Goal: Task Accomplishment & Management: Complete application form

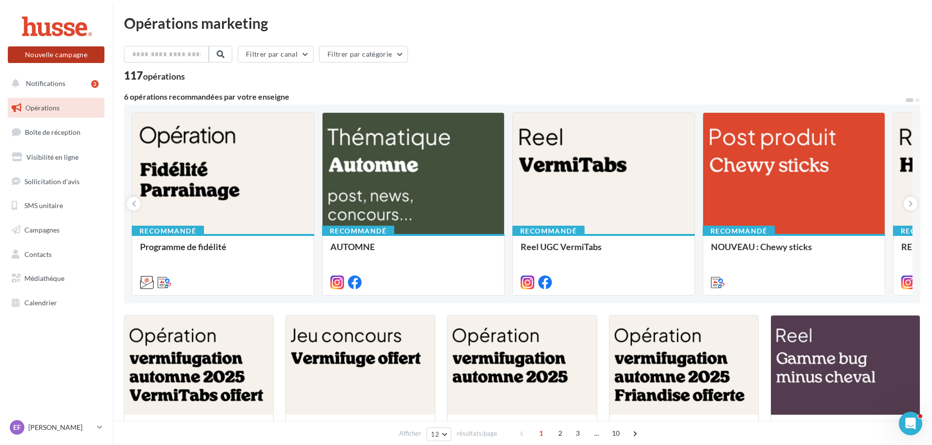
click at [68, 57] on button "Nouvelle campagne" at bounding box center [56, 54] width 97 height 17
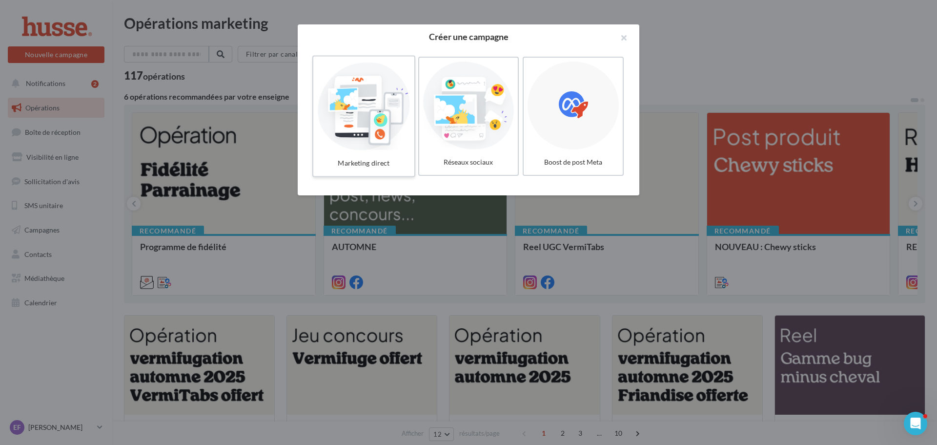
click at [392, 145] on div at bounding box center [363, 106] width 93 height 90
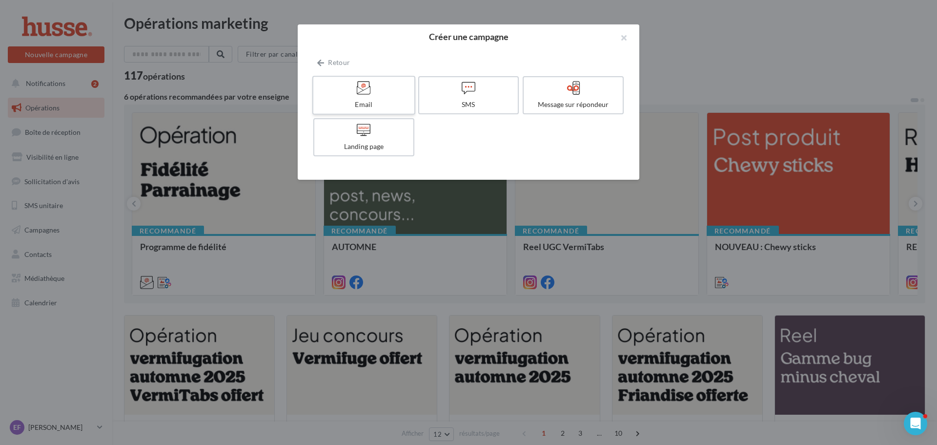
click at [373, 102] on div "Email" at bounding box center [363, 105] width 93 height 10
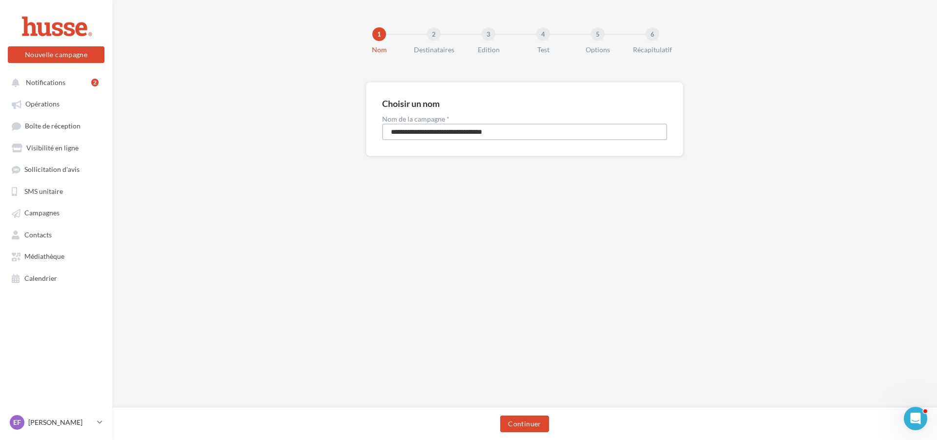
click at [481, 137] on input "**********" at bounding box center [524, 132] width 285 height 17
drag, startPoint x: 529, startPoint y: 135, endPoint x: 344, endPoint y: 123, distance: 185.5
click at [344, 123] on div "**********" at bounding box center [524, 134] width 825 height 105
type input "**********"
click at [535, 424] on button "Continuer" at bounding box center [524, 423] width 48 height 17
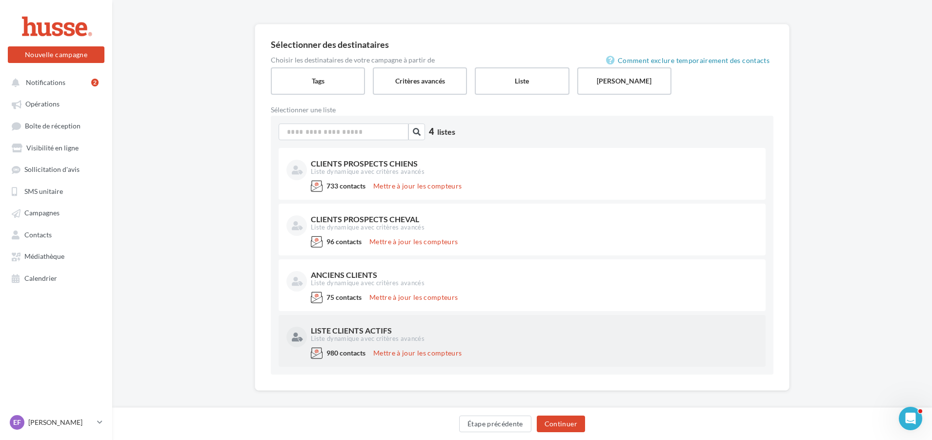
scroll to position [66, 0]
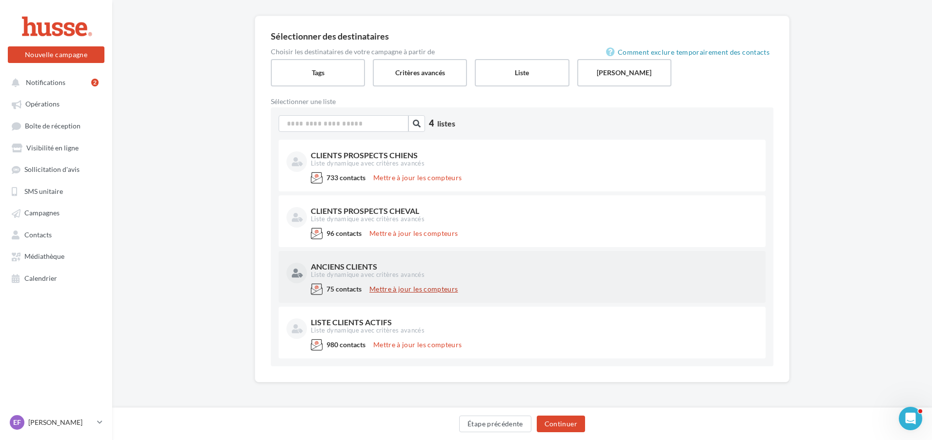
click at [427, 289] on button "Mettre à jour les compteurs" at bounding box center [414, 289] width 96 height 12
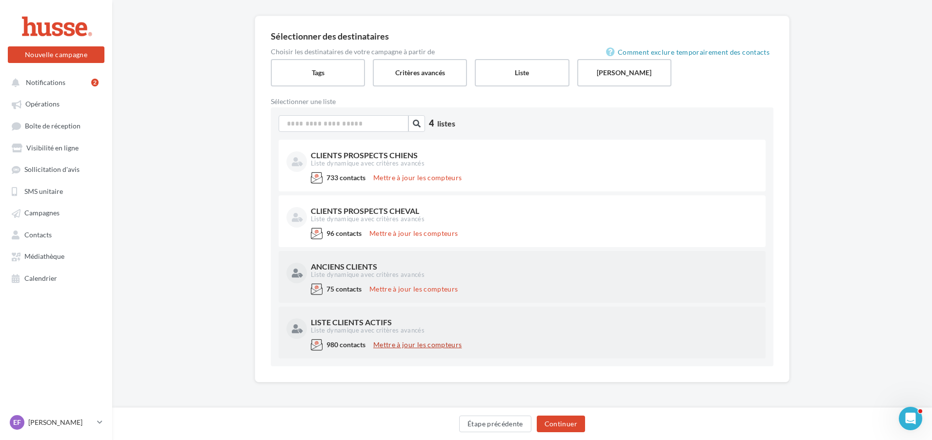
click at [424, 344] on button "Mettre à jour les compteurs" at bounding box center [418, 345] width 96 height 12
click at [399, 323] on div "LISTE CLIENTS ACTIFS" at bounding box center [533, 322] width 445 height 8
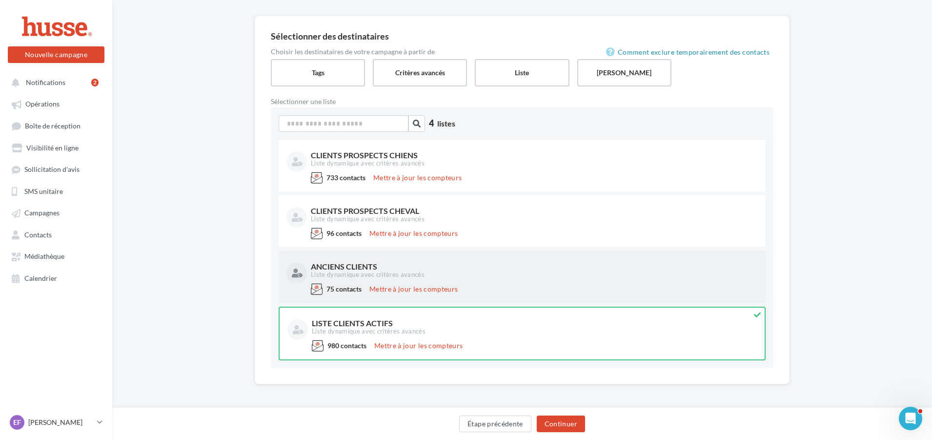
click at [466, 281] on div "ANCIENS CLIENTS Liste dynamique avec critères avancés" at bounding box center [523, 271] width 472 height 24
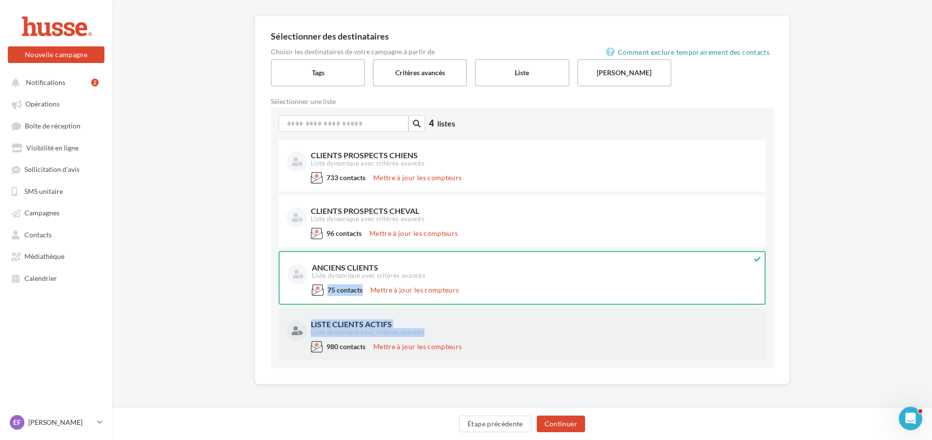
click at [470, 329] on div "Liste dynamique avec critères avancés" at bounding box center [533, 332] width 445 height 9
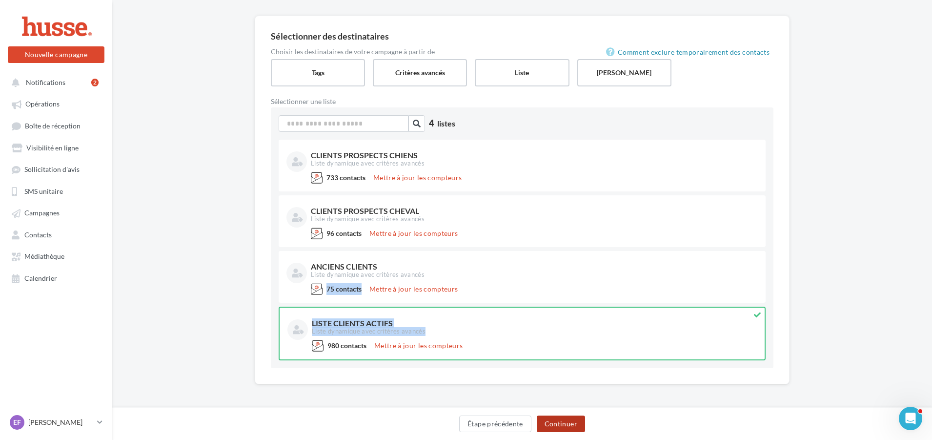
click at [560, 424] on button "Continuer" at bounding box center [561, 423] width 48 height 17
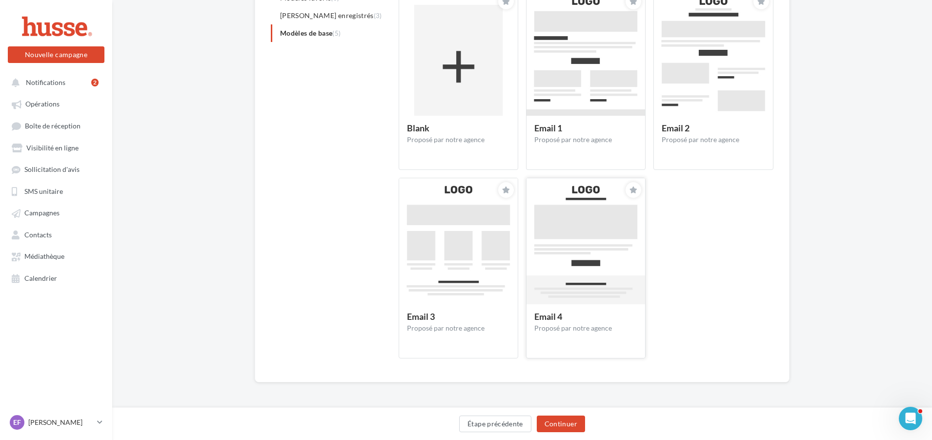
scroll to position [103, 0]
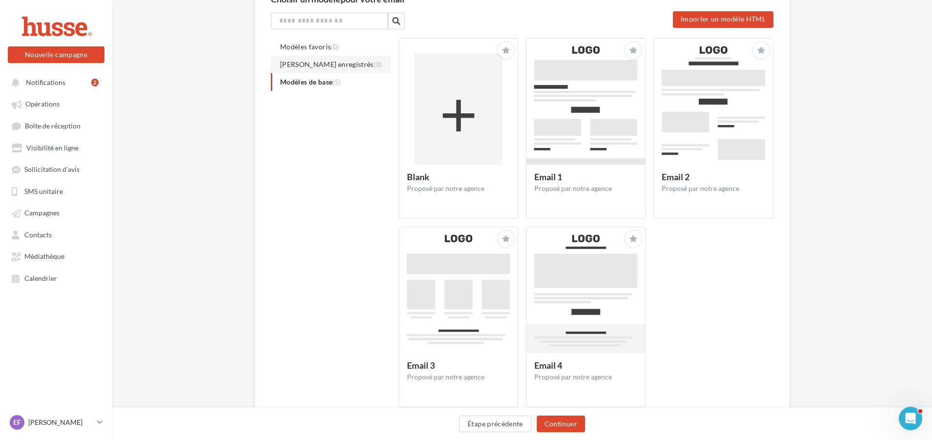
click at [331, 69] on li "Modèles enregistrés (3)" at bounding box center [331, 65] width 120 height 18
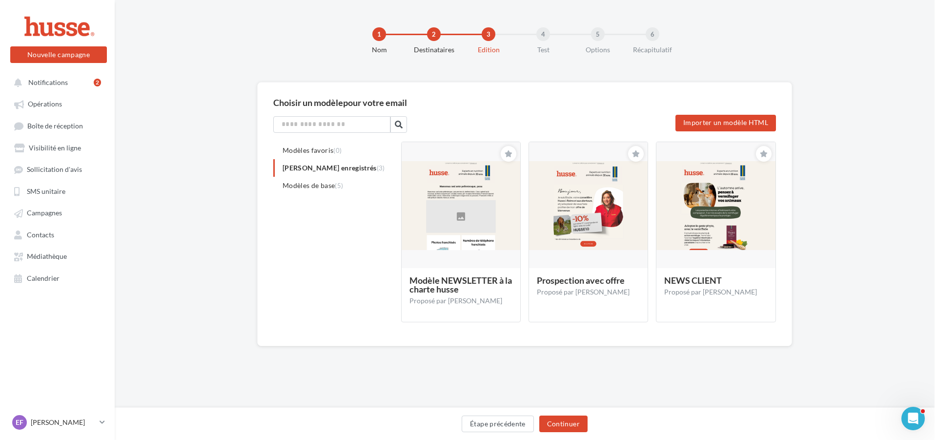
scroll to position [0, 0]
click at [553, 238] on img at bounding box center [588, 205] width 119 height 89
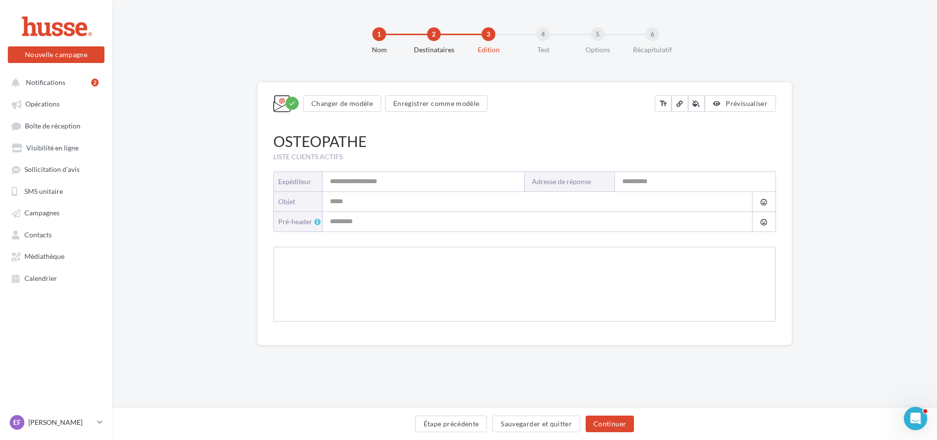
type input "**********"
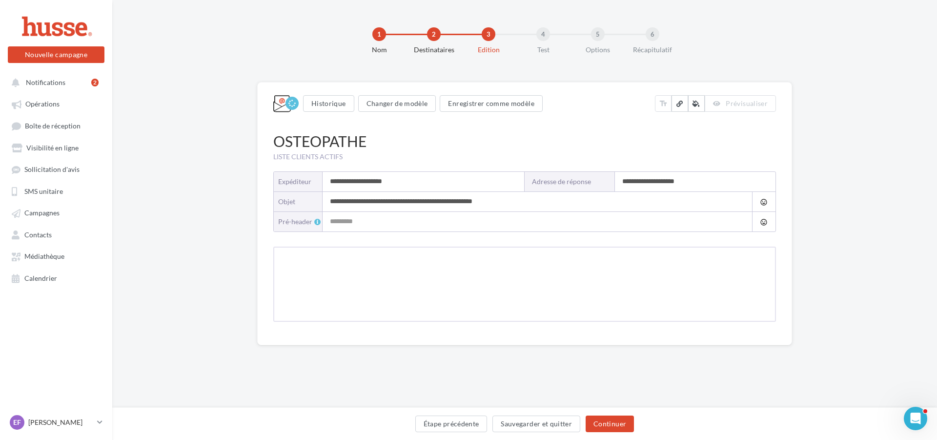
type input "**********"
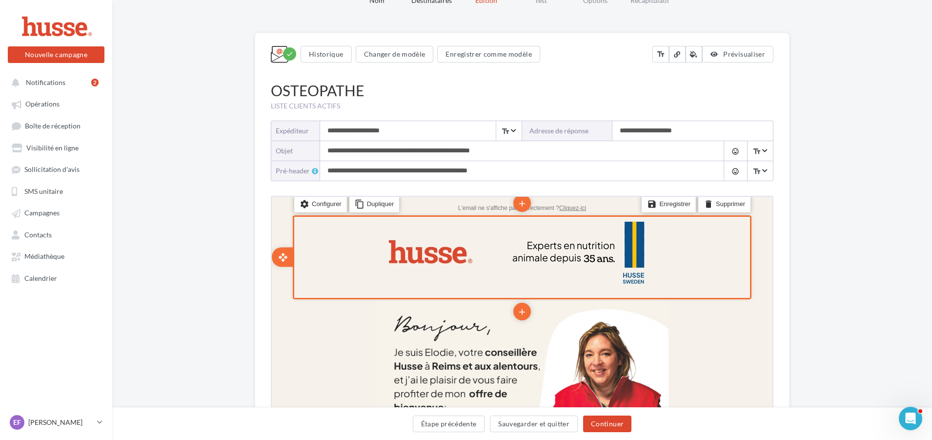
scroll to position [45, 0]
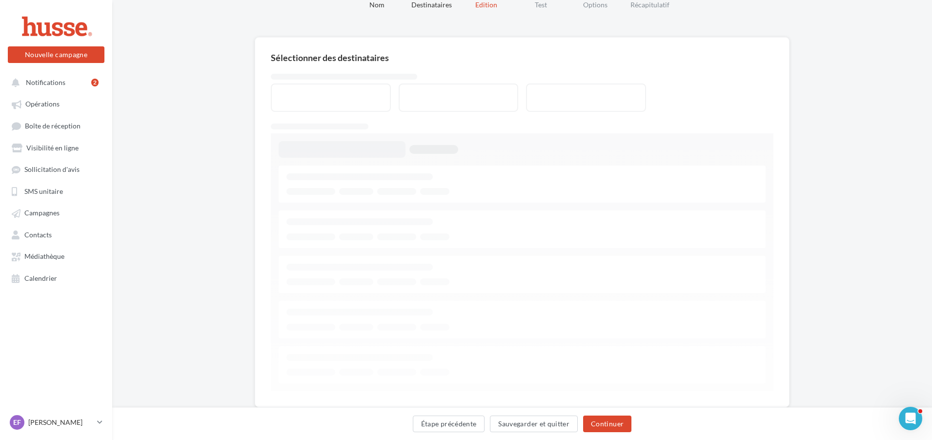
scroll to position [66, 0]
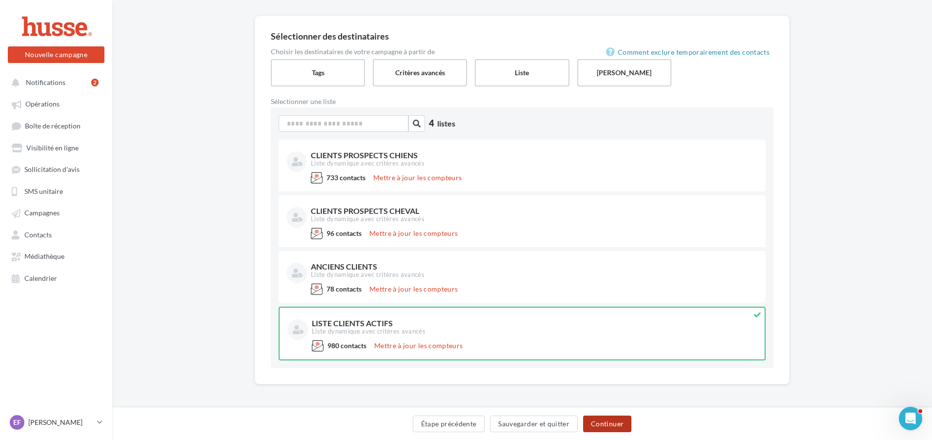
click at [613, 428] on button "Continuer" at bounding box center [607, 423] width 48 height 17
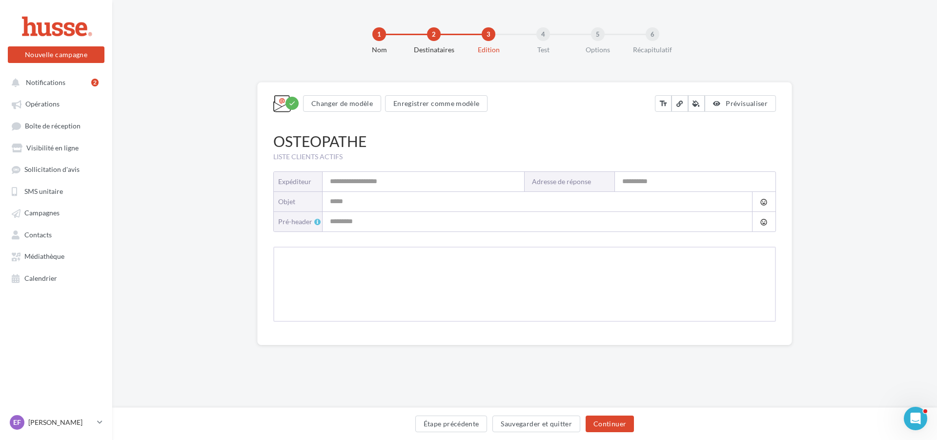
type input "**********"
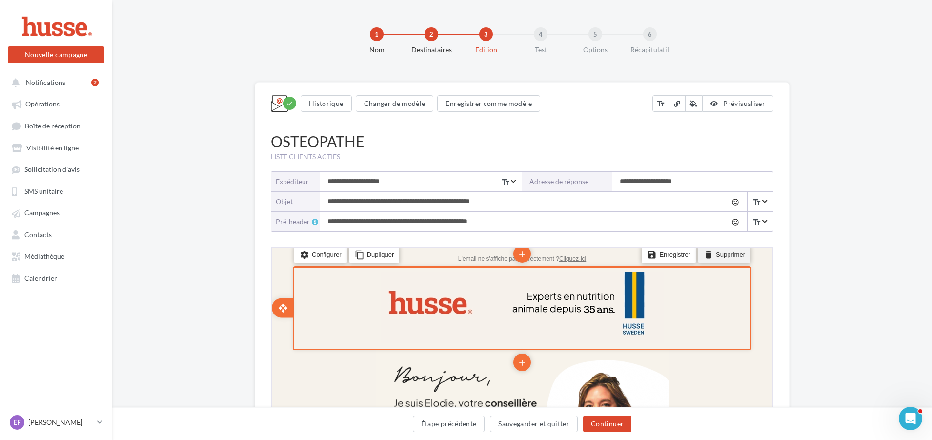
click at [722, 252] on li "delete Supprimer" at bounding box center [724, 253] width 52 height 17
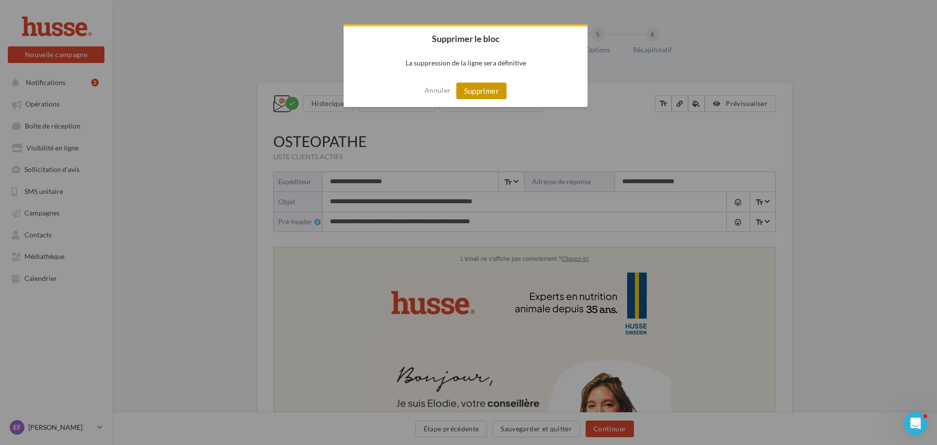
click at [479, 95] on button "Supprimer" at bounding box center [481, 91] width 50 height 17
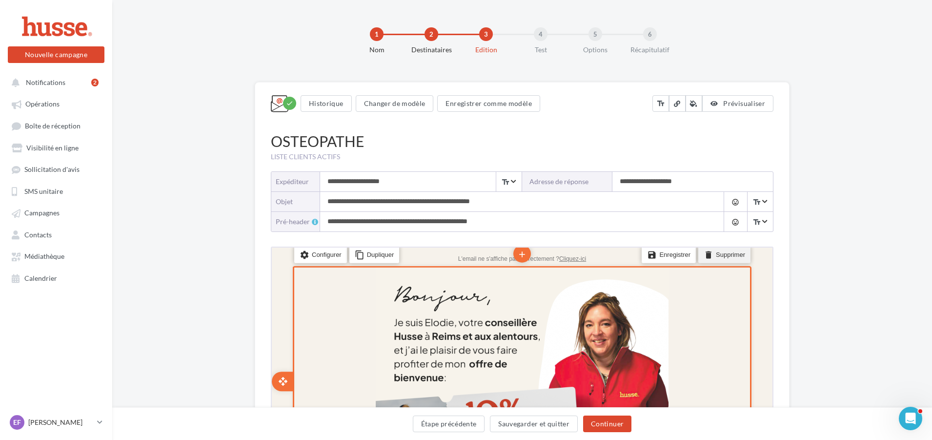
click at [715, 253] on li "delete Supprimer" at bounding box center [724, 253] width 52 height 17
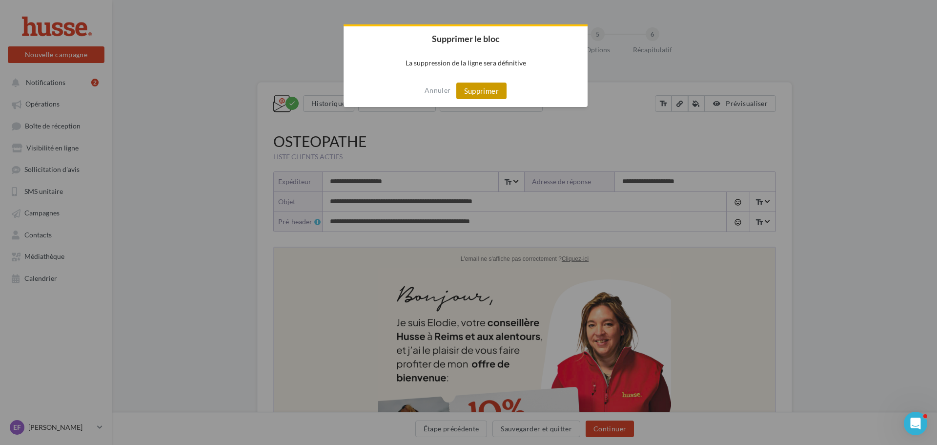
click at [478, 85] on button "Supprimer" at bounding box center [481, 91] width 50 height 17
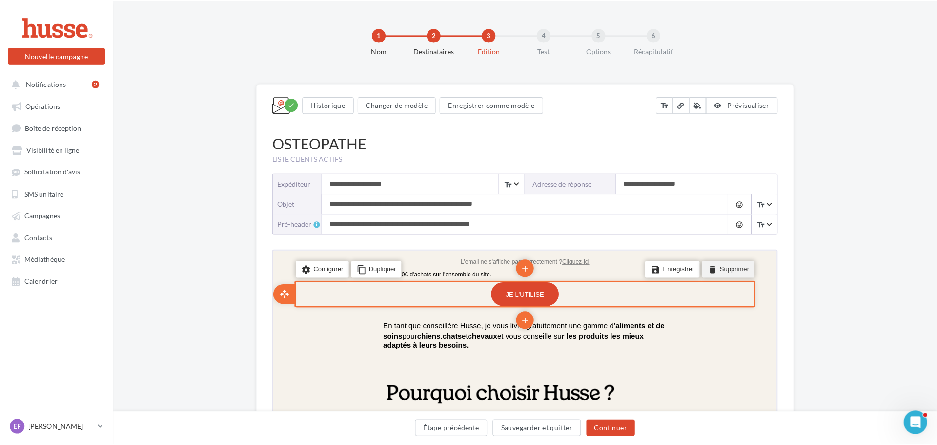
drag, startPoint x: 718, startPoint y: 266, endPoint x: 991, endPoint y: 513, distance: 369.1
click at [718, 266] on li "delete Supprimer" at bounding box center [725, 268] width 52 height 17
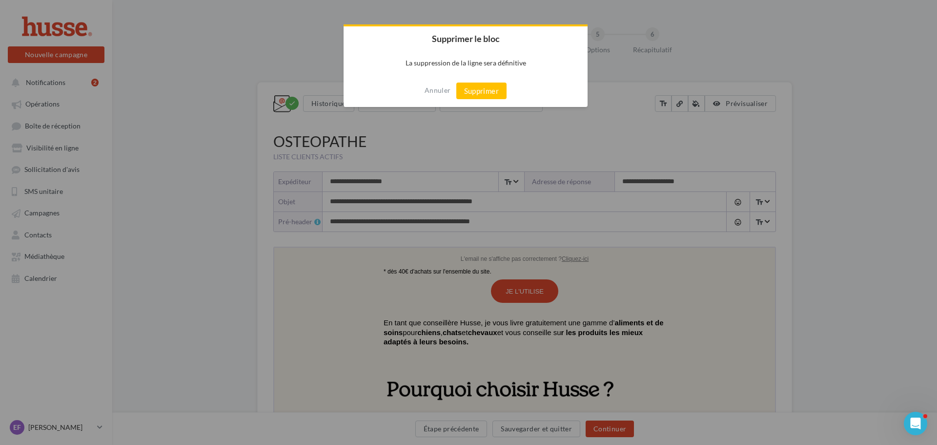
click at [494, 82] on div "Annuler Supprimer" at bounding box center [466, 91] width 244 height 32
click at [494, 89] on button "Supprimer" at bounding box center [481, 91] width 50 height 17
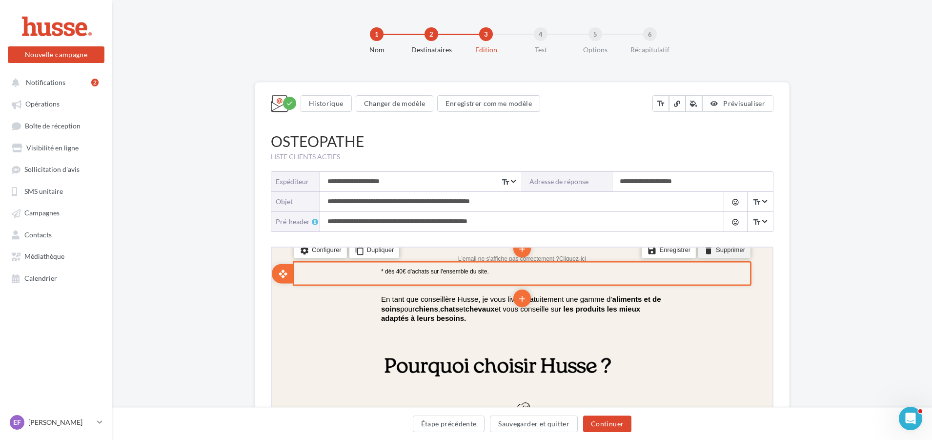
click at [714, 249] on li "delete Supprimer" at bounding box center [724, 248] width 52 height 17
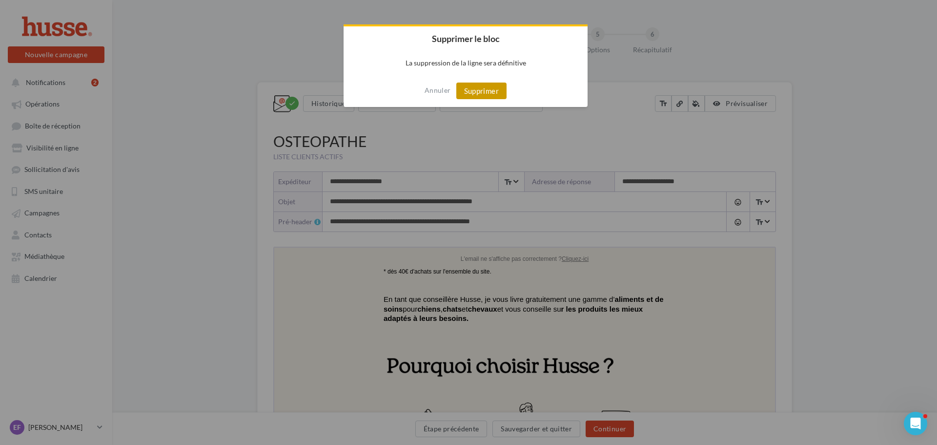
click at [479, 90] on button "Supprimer" at bounding box center [481, 91] width 50 height 17
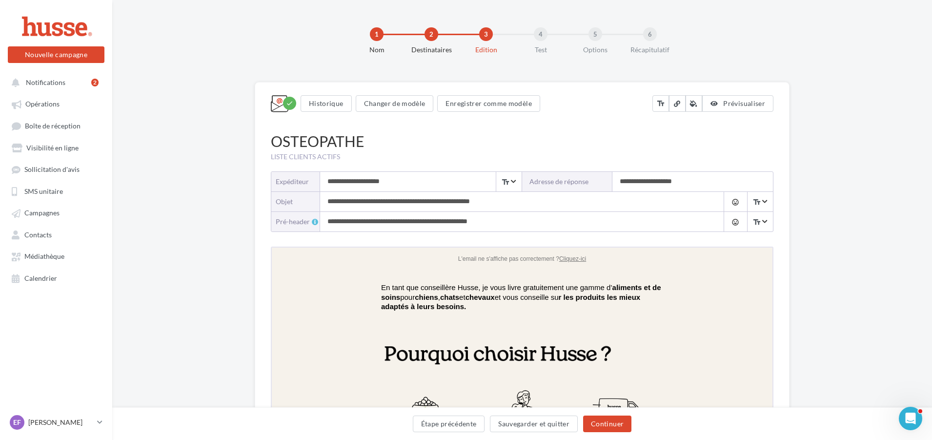
drag, startPoint x: 524, startPoint y: 201, endPoint x: 318, endPoint y: 188, distance: 205.9
click at [318, 188] on div "**********" at bounding box center [522, 201] width 503 height 61
drag, startPoint x: 392, startPoint y: 181, endPoint x: 255, endPoint y: 174, distance: 137.3
type input "**********"
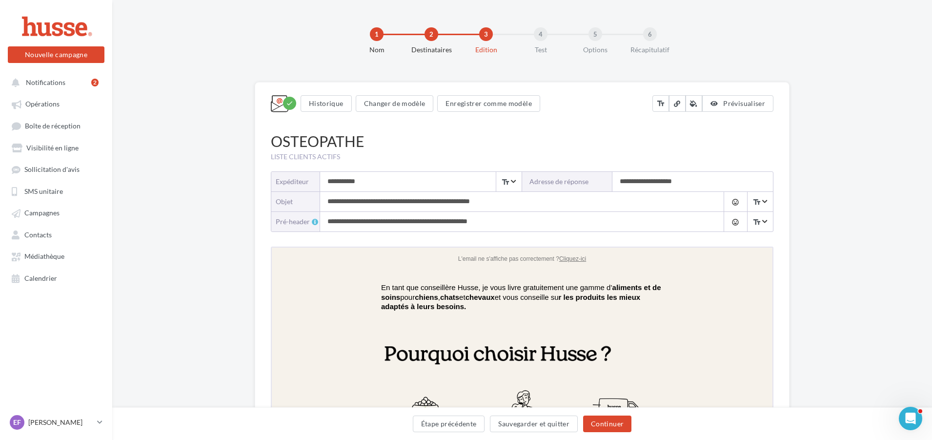
drag, startPoint x: 531, startPoint y: 201, endPoint x: 264, endPoint y: 197, distance: 267.1
type input "**********"
drag, startPoint x: 518, startPoint y: 221, endPoint x: 244, endPoint y: 198, distance: 275.3
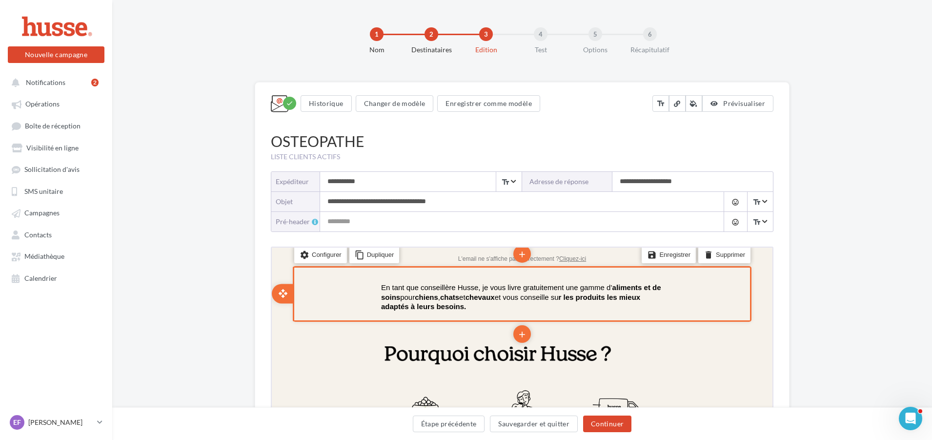
click at [358, 283] on div "settings Configurer content_copy Dupliquer add add save Enregistrer delete Supp…" at bounding box center [521, 293] width 459 height 56
click at [521, 256] on icon "add" at bounding box center [521, 252] width 10 height 17
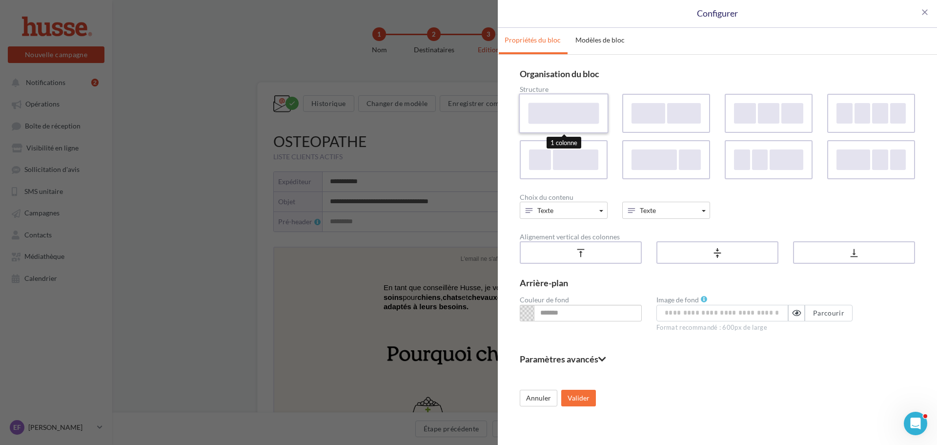
click at [546, 117] on div at bounding box center [564, 113] width 71 height 21
click at [574, 209] on button "Texte" at bounding box center [564, 210] width 88 height 17
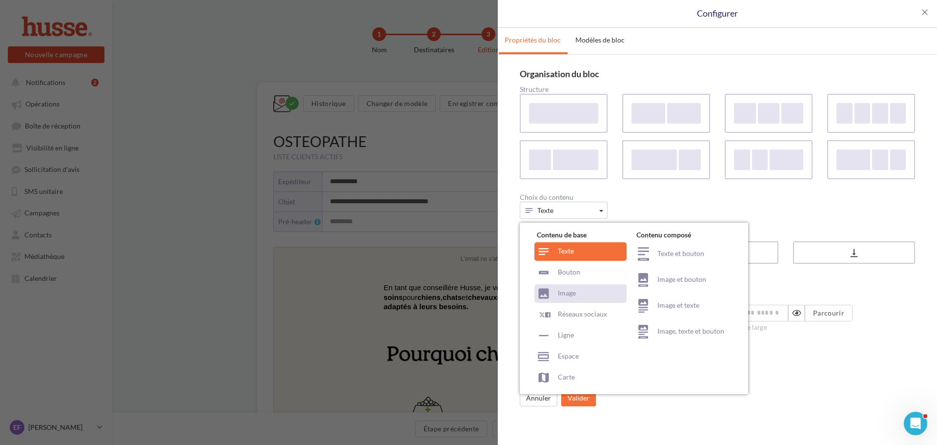
click at [580, 295] on div "Image" at bounding box center [581, 293] width 92 height 19
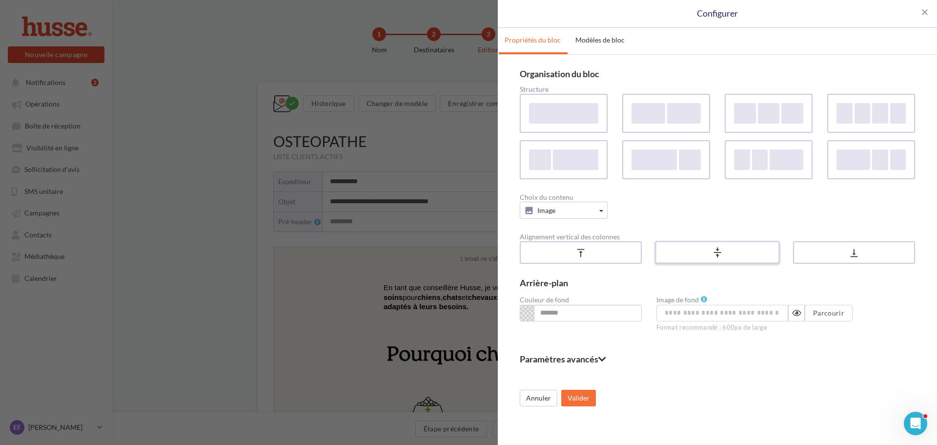
click at [715, 250] on icon "vertical_align_center" at bounding box center [717, 253] width 11 height 10
click at [582, 397] on button "Valider" at bounding box center [578, 398] width 35 height 17
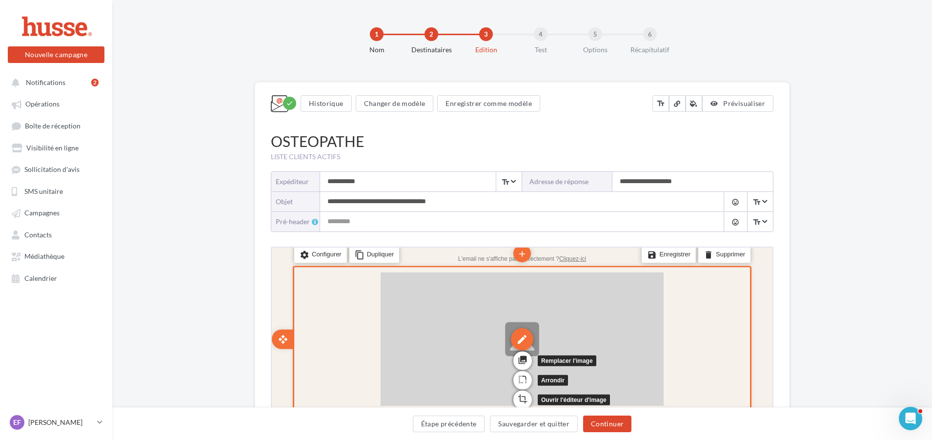
click at [521, 337] on div "edit" at bounding box center [521, 337] width 22 height 22
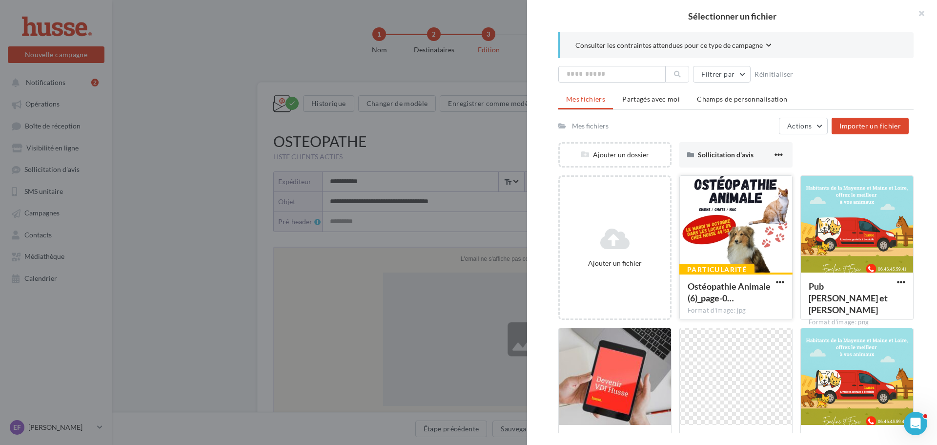
click at [729, 224] on div at bounding box center [736, 225] width 112 height 98
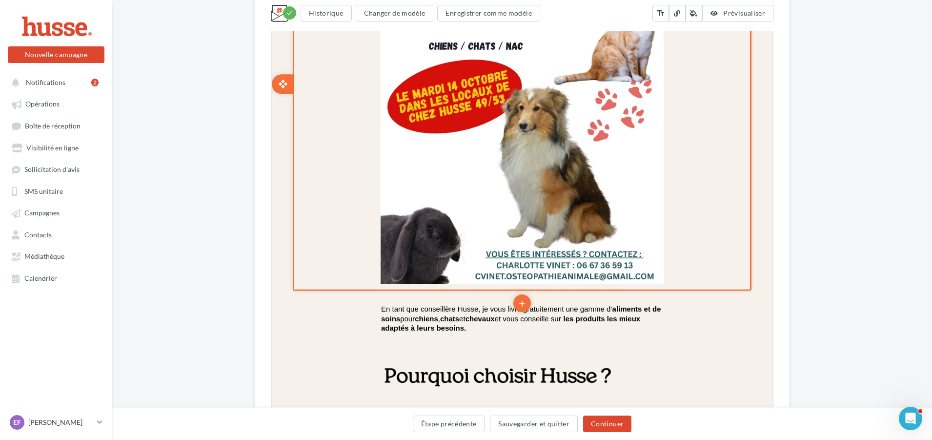
scroll to position [391, 0]
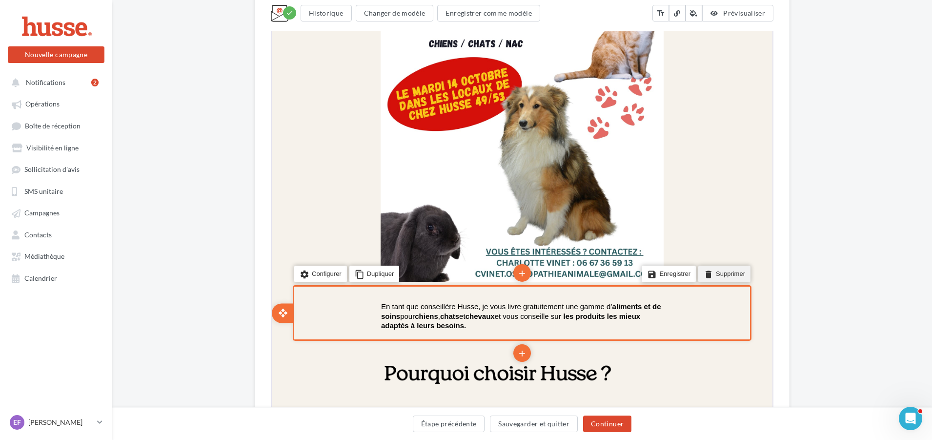
click at [722, 273] on li "delete Supprimer" at bounding box center [724, 273] width 52 height 17
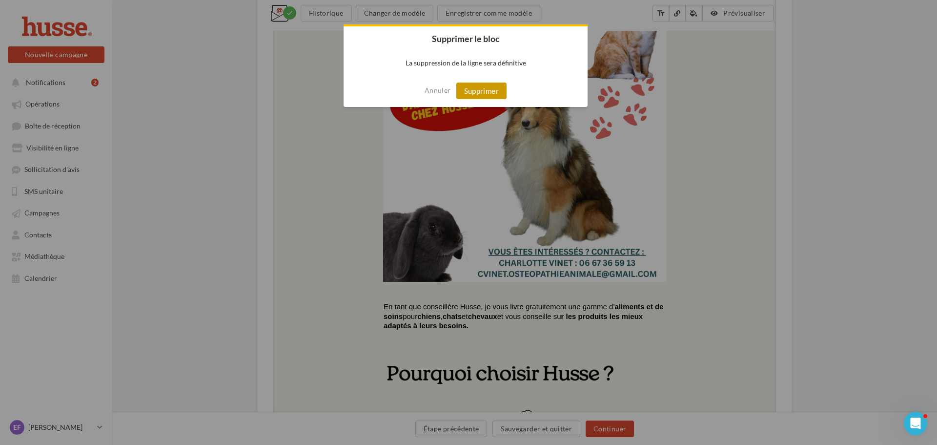
click at [495, 91] on button "Supprimer" at bounding box center [481, 91] width 50 height 17
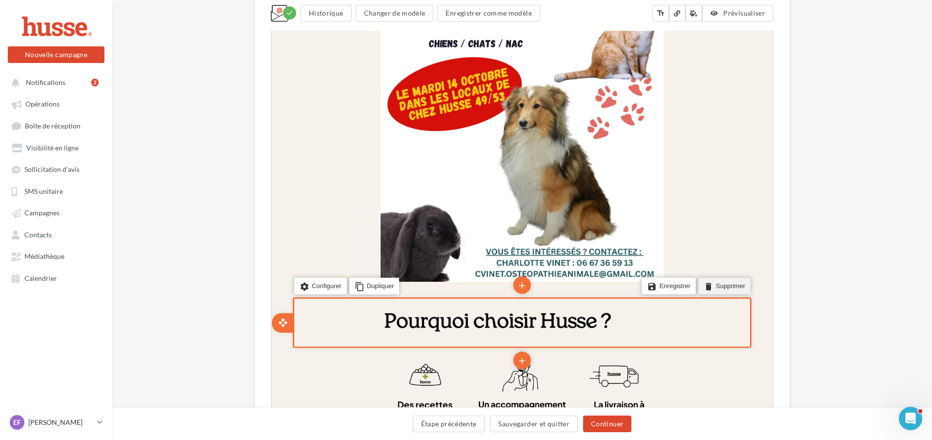
click at [719, 285] on li "delete Supprimer" at bounding box center [724, 285] width 52 height 17
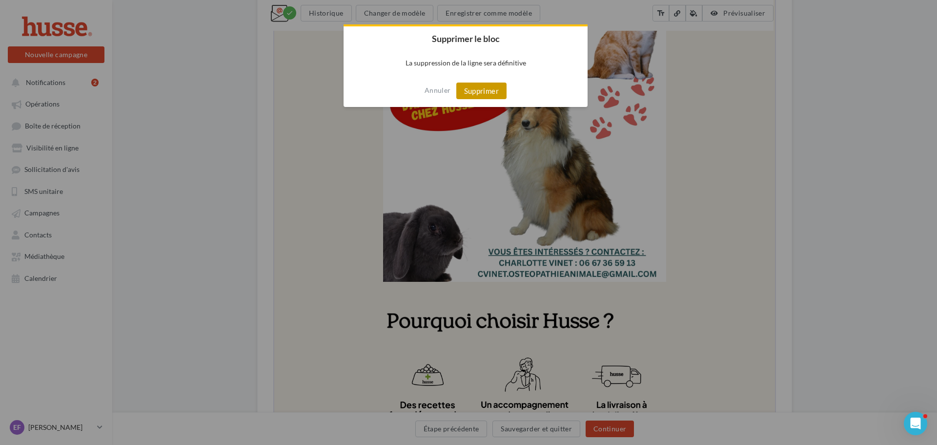
click at [495, 93] on button "Supprimer" at bounding box center [481, 91] width 50 height 17
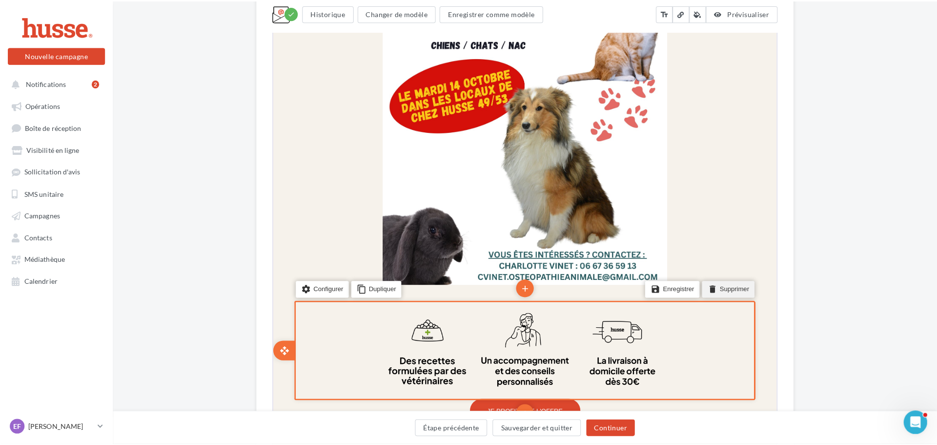
click at [706, 287] on icon "delete" at bounding box center [709, 286] width 10 height 14
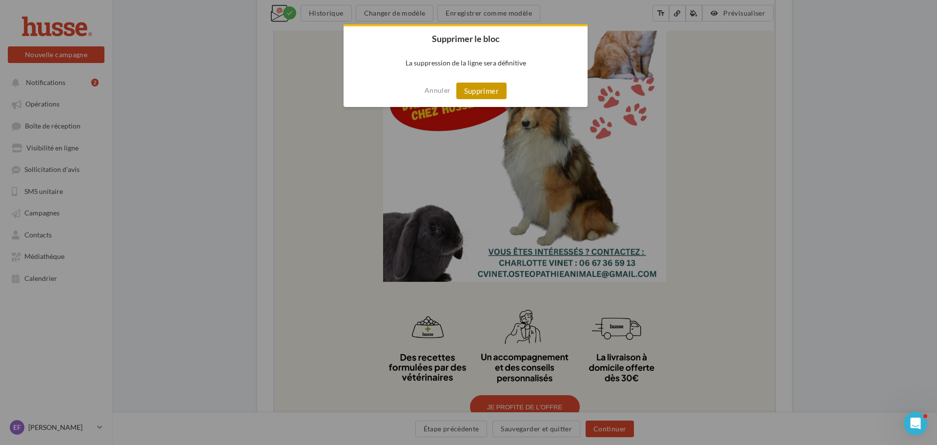
click at [497, 97] on button "Supprimer" at bounding box center [481, 91] width 50 height 17
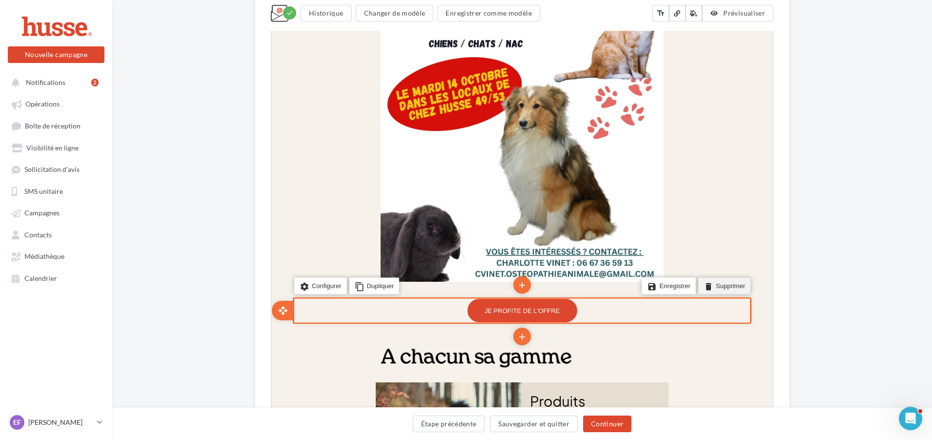
click at [718, 283] on li "delete Supprimer" at bounding box center [724, 285] width 52 height 17
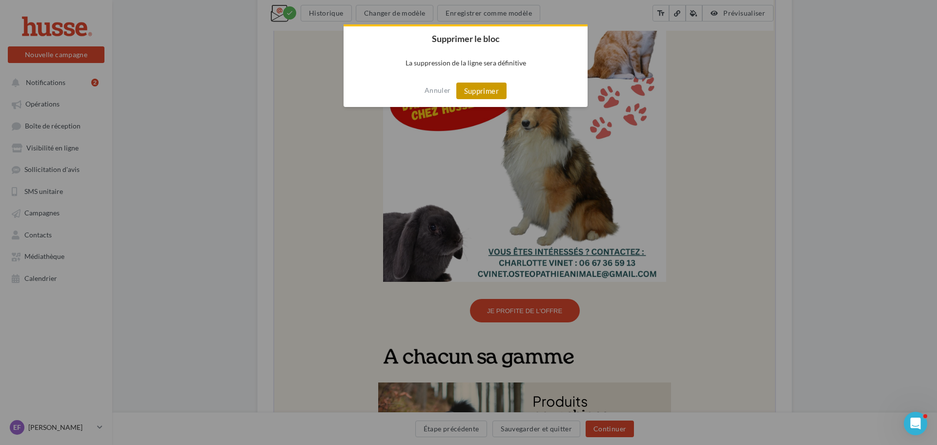
click at [497, 96] on button "Supprimer" at bounding box center [481, 91] width 50 height 17
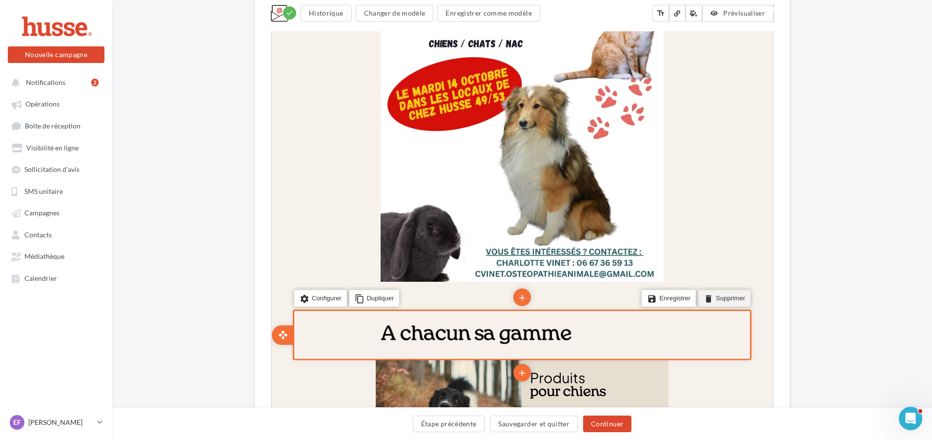
click at [714, 298] on li "delete Supprimer" at bounding box center [724, 297] width 52 height 17
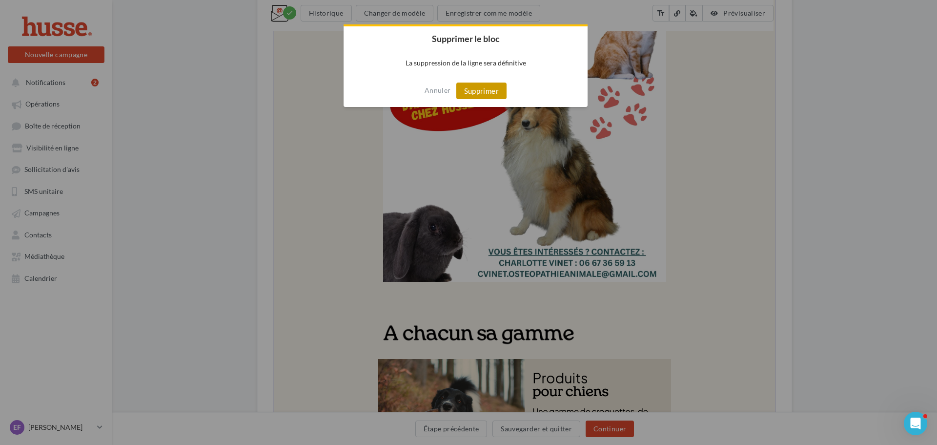
click at [499, 96] on button "Supprimer" at bounding box center [481, 91] width 50 height 17
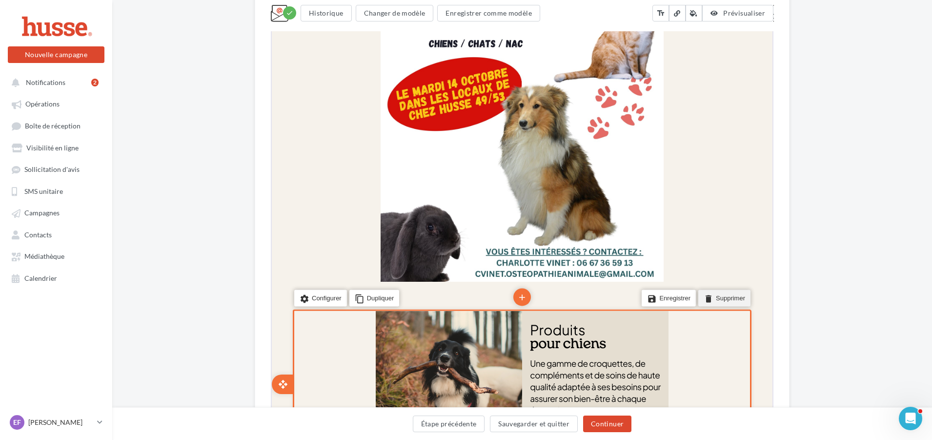
click at [717, 303] on li "delete Supprimer" at bounding box center [724, 297] width 52 height 17
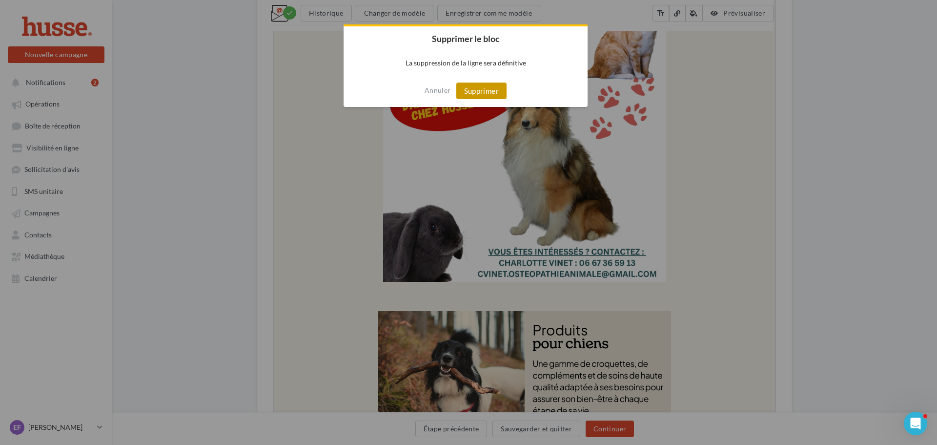
click at [490, 88] on button "Supprimer" at bounding box center [481, 91] width 50 height 17
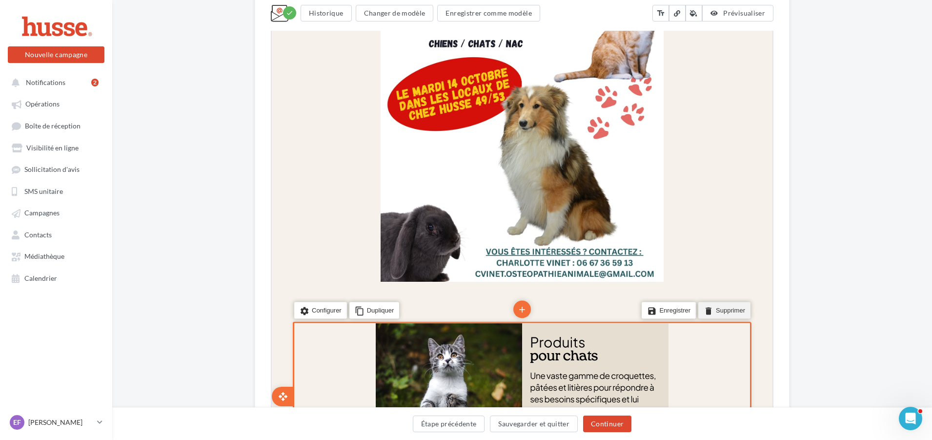
click at [725, 307] on li "delete Supprimer" at bounding box center [724, 309] width 52 height 17
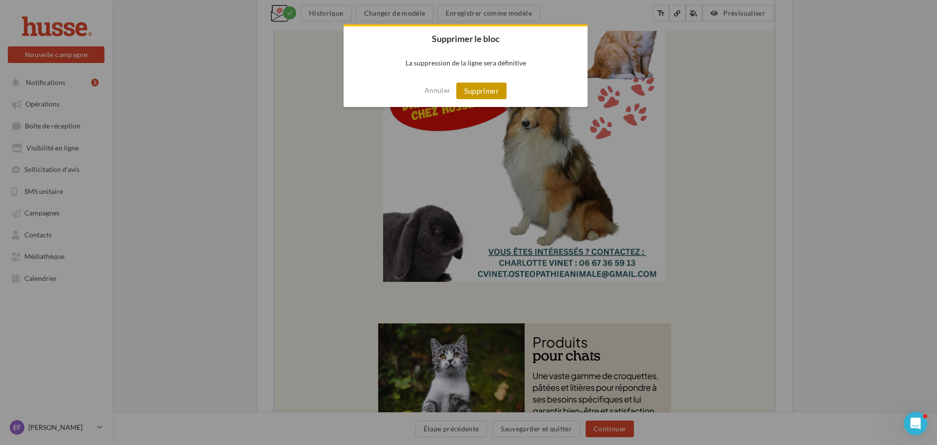
click at [495, 88] on button "Supprimer" at bounding box center [481, 91] width 50 height 17
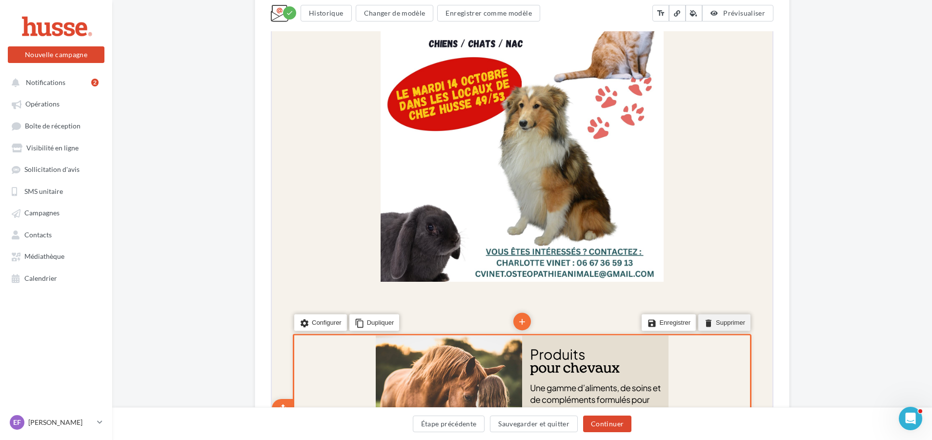
click at [721, 323] on li "delete Supprimer" at bounding box center [724, 321] width 52 height 17
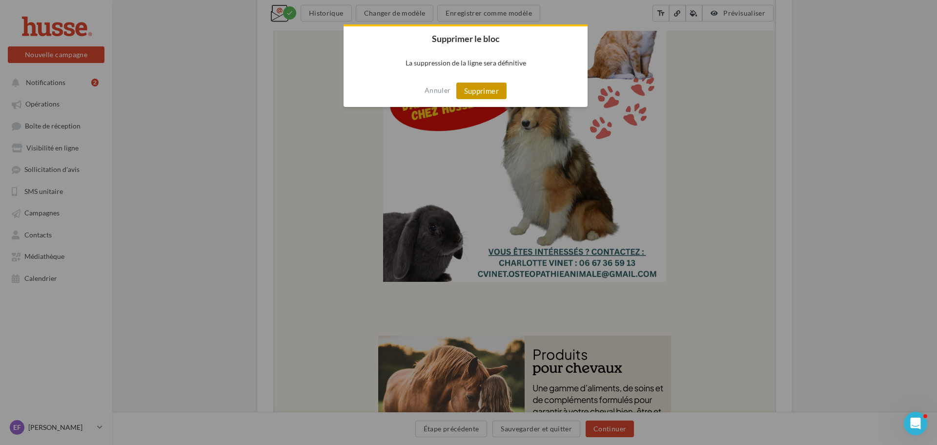
click at [496, 93] on button "Supprimer" at bounding box center [481, 91] width 50 height 17
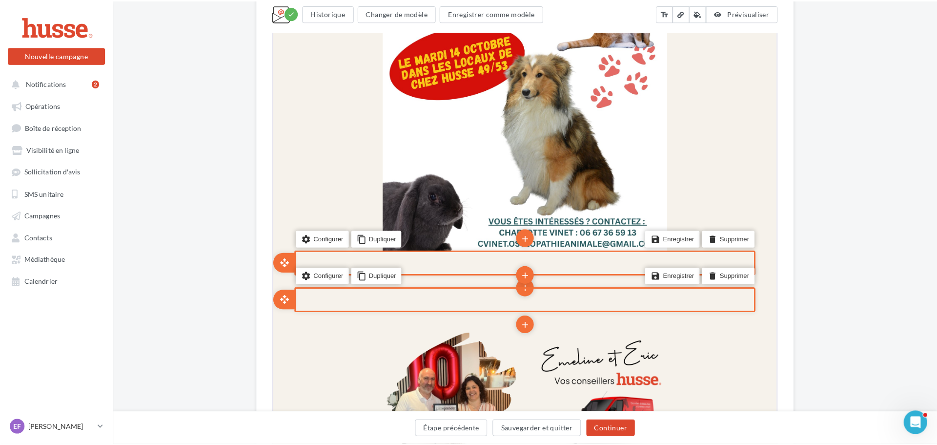
scroll to position [439, 0]
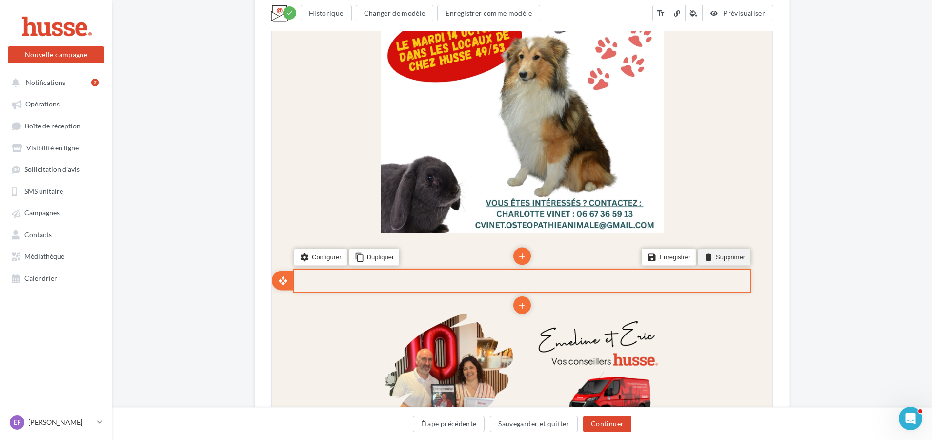
click at [722, 254] on li "delete Supprimer" at bounding box center [724, 256] width 52 height 17
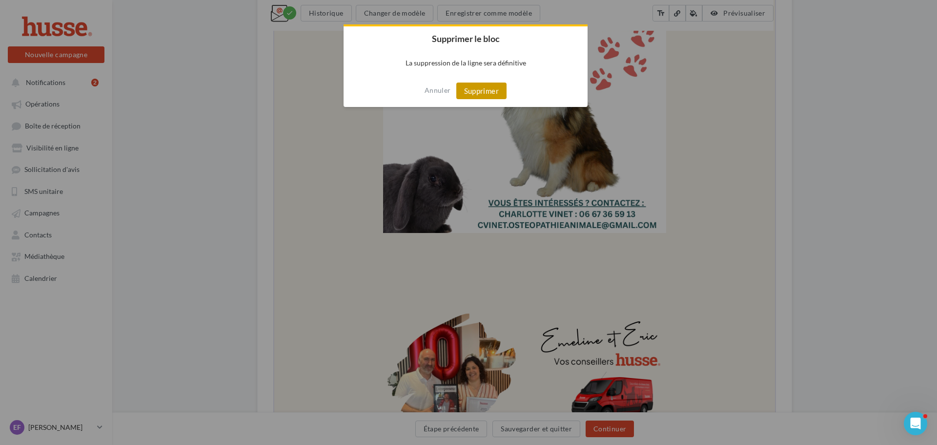
click at [482, 85] on button "Supprimer" at bounding box center [481, 91] width 50 height 17
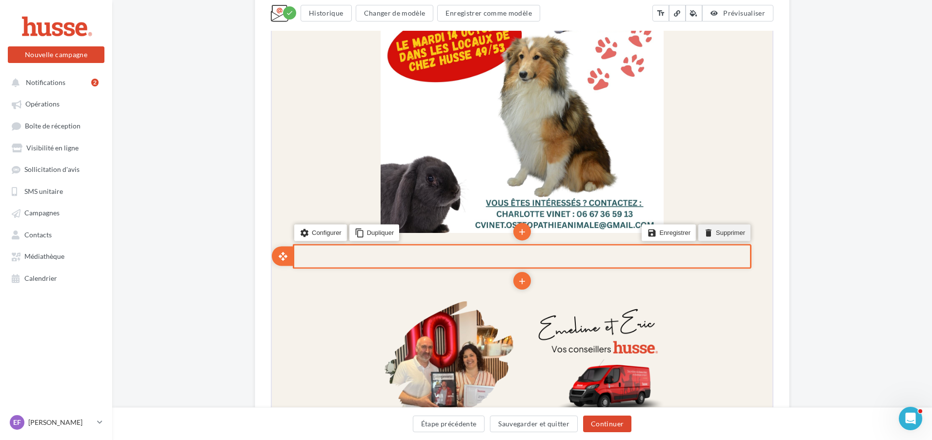
click at [717, 239] on li "delete Supprimer" at bounding box center [724, 231] width 52 height 17
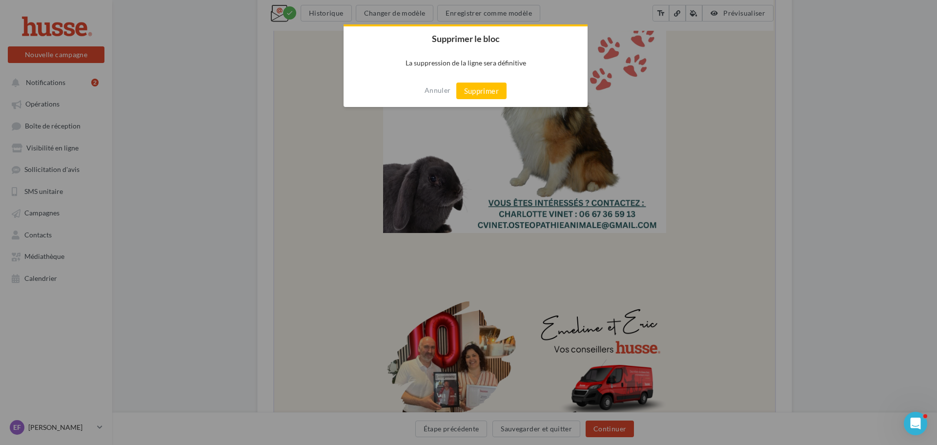
click at [814, 322] on div at bounding box center [468, 222] width 937 height 445
click at [912, 350] on div at bounding box center [468, 222] width 937 height 445
click at [876, 359] on div at bounding box center [468, 222] width 937 height 445
click at [439, 97] on button "Annuler" at bounding box center [438, 91] width 26 height 16
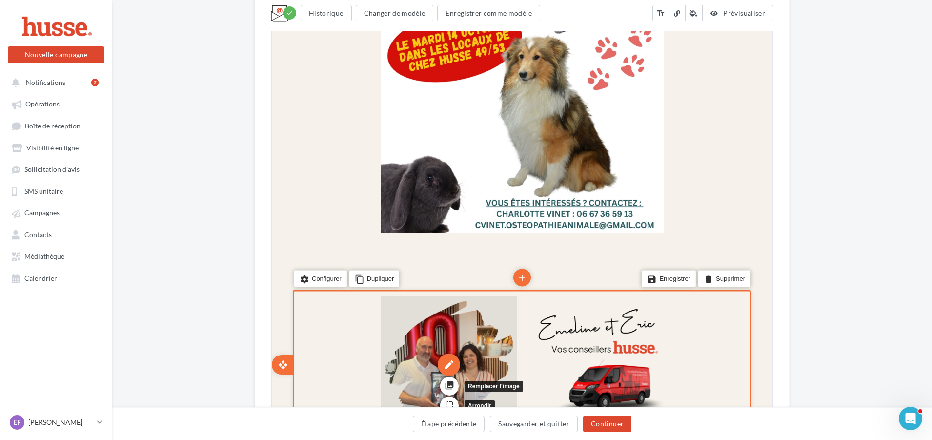
click at [449, 363] on div "edit" at bounding box center [448, 363] width 22 height 22
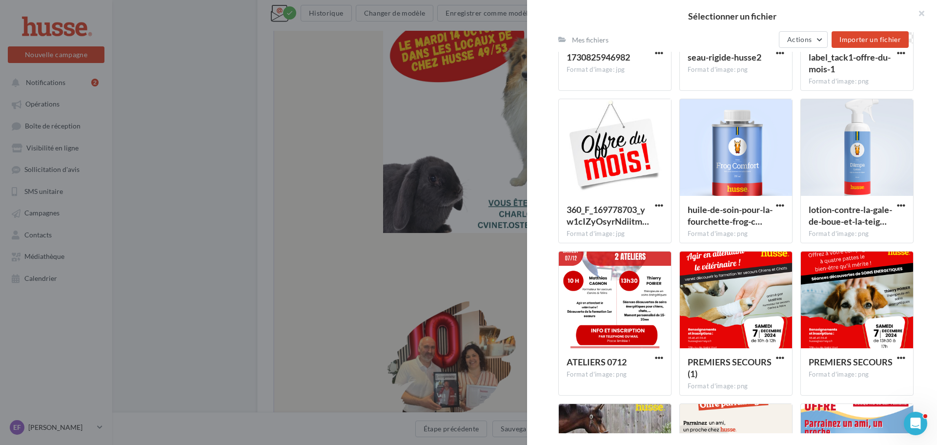
scroll to position [1666, 0]
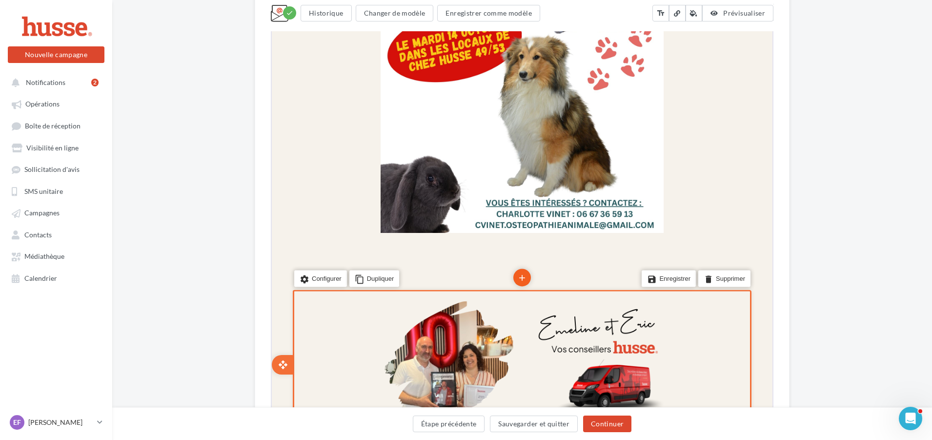
click at [522, 276] on icon "add" at bounding box center [521, 277] width 10 height 17
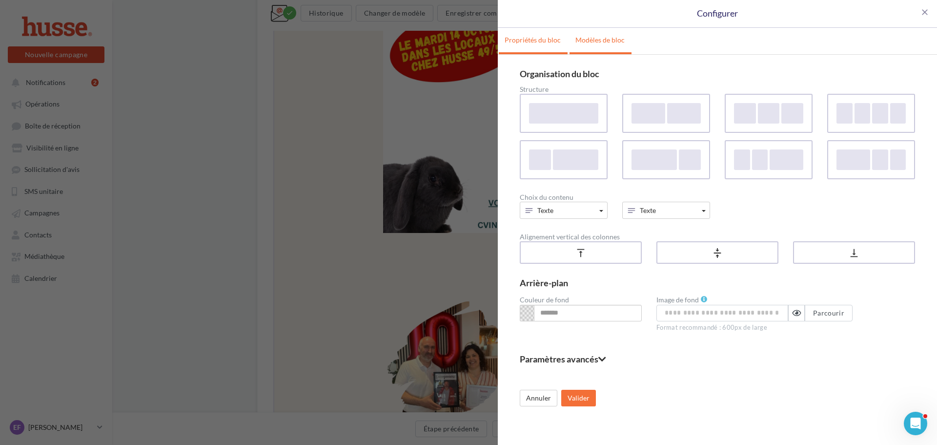
click at [615, 50] on link "Modèles de bloc" at bounding box center [600, 40] width 61 height 24
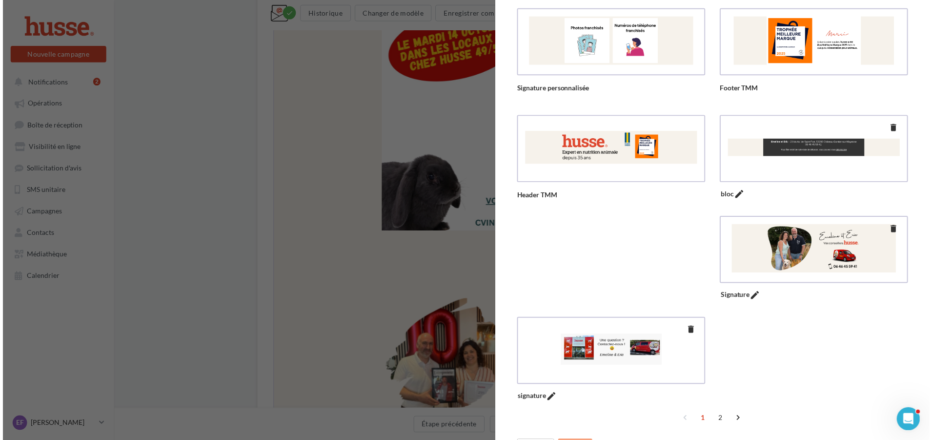
scroll to position [146, 0]
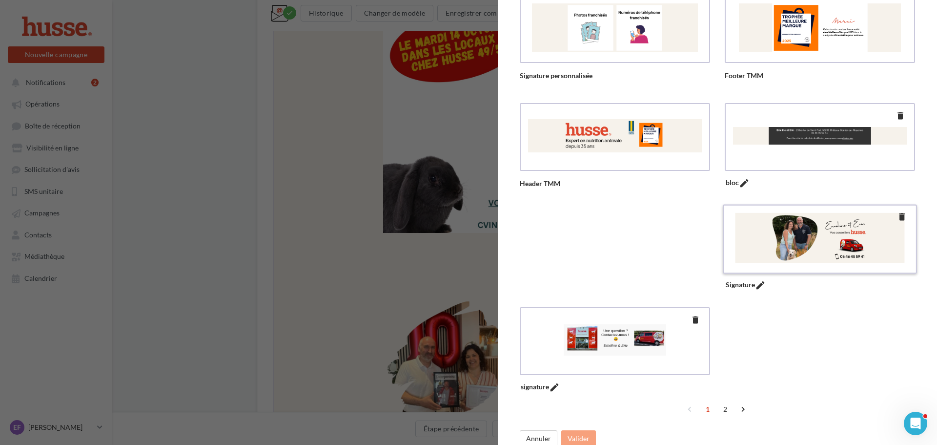
click at [784, 226] on div at bounding box center [819, 238] width 177 height 50
click at [573, 435] on button "Valider" at bounding box center [578, 438] width 35 height 17
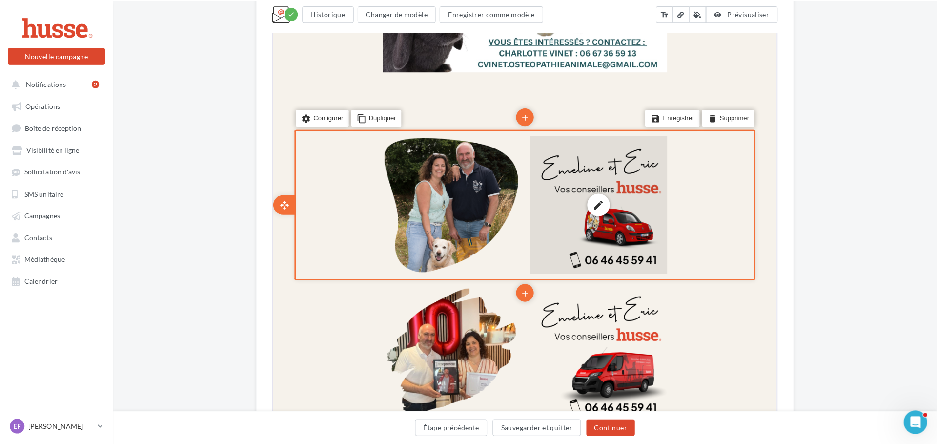
scroll to position [635, 0]
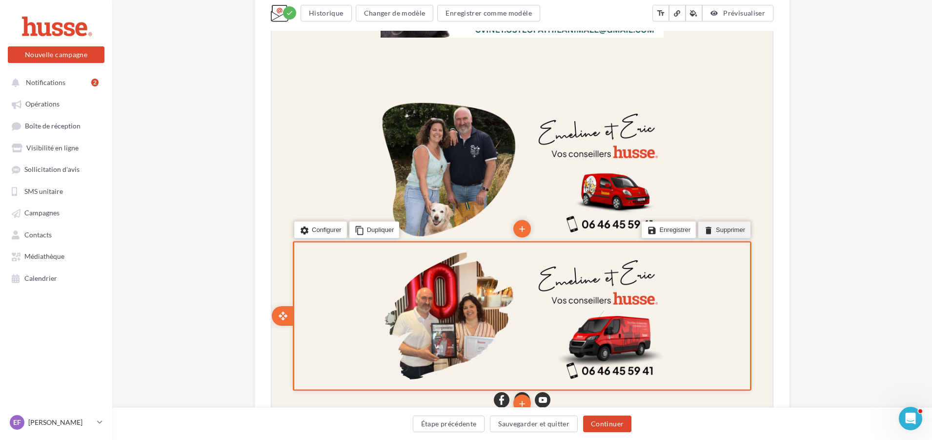
click at [713, 228] on icon "delete" at bounding box center [708, 229] width 10 height 14
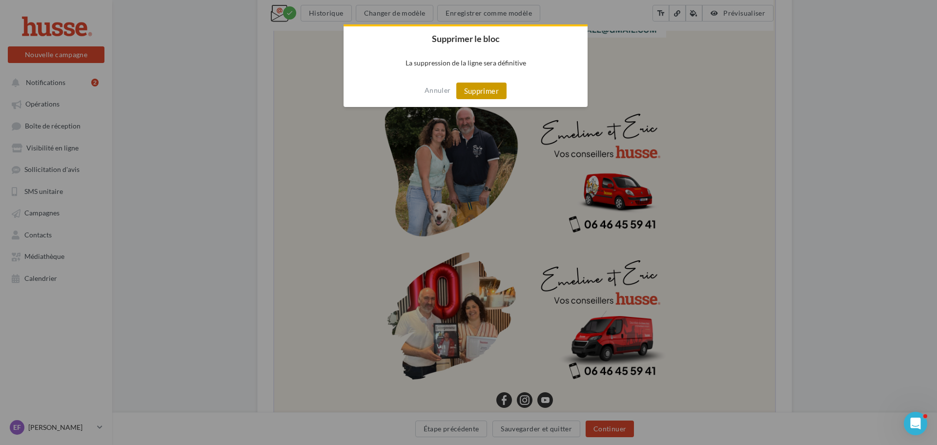
click at [468, 94] on button "Supprimer" at bounding box center [481, 91] width 50 height 17
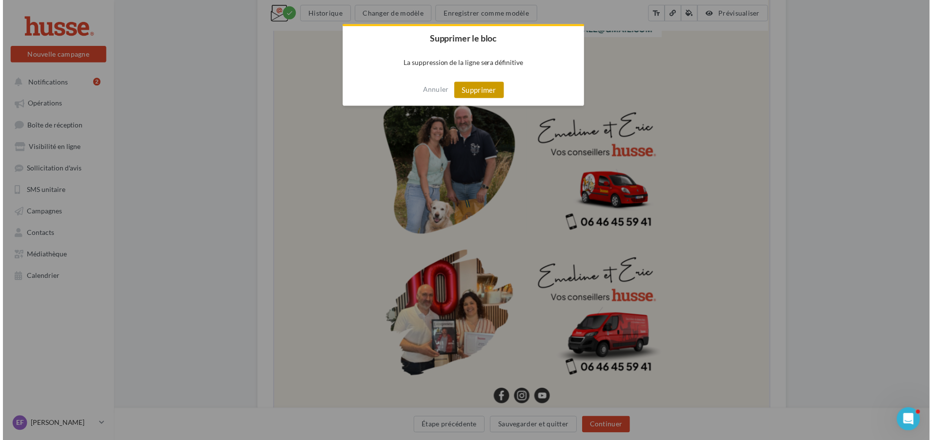
scroll to position [614, 0]
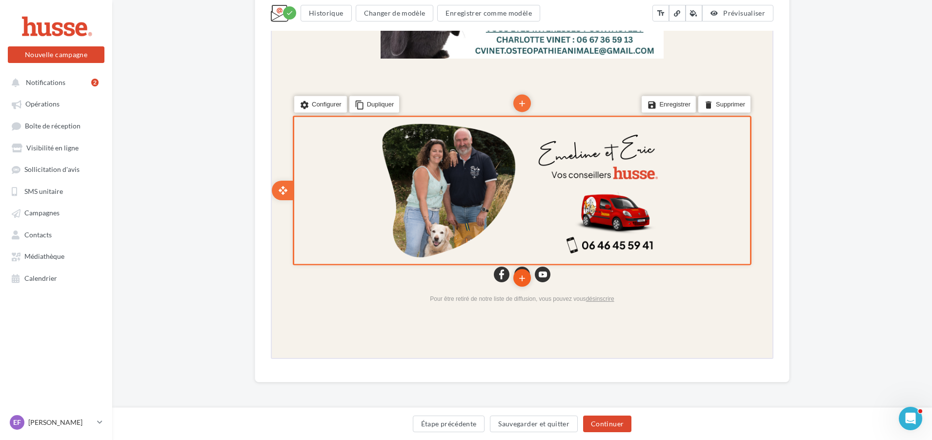
click at [518, 276] on icon "add" at bounding box center [521, 277] width 10 height 17
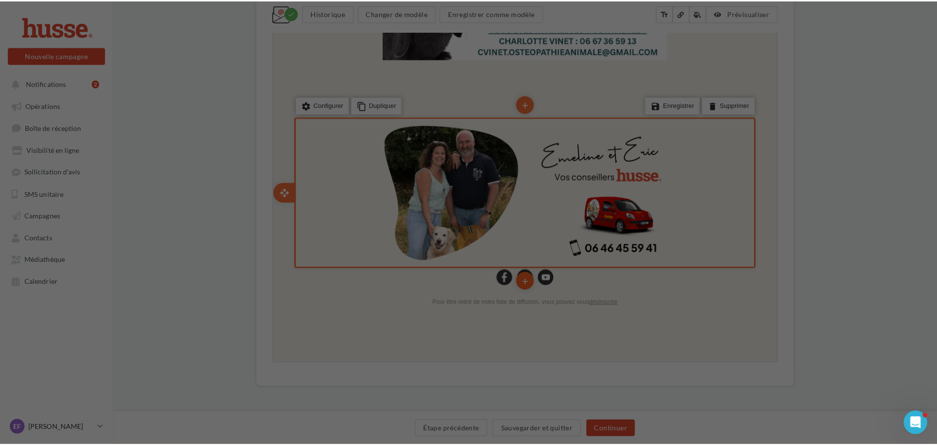
scroll to position [609, 0]
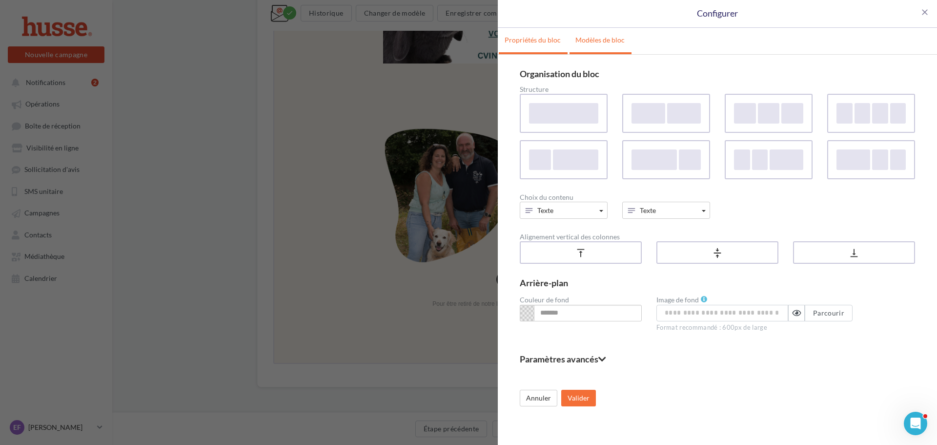
click at [611, 43] on link "Modèles de bloc" at bounding box center [600, 40] width 61 height 24
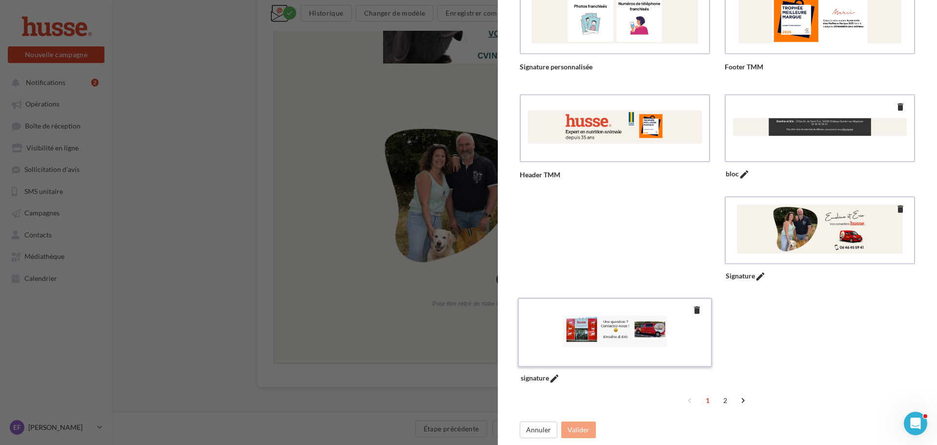
scroll to position [156, 0]
click at [722, 404] on link "2" at bounding box center [726, 400] width 16 height 16
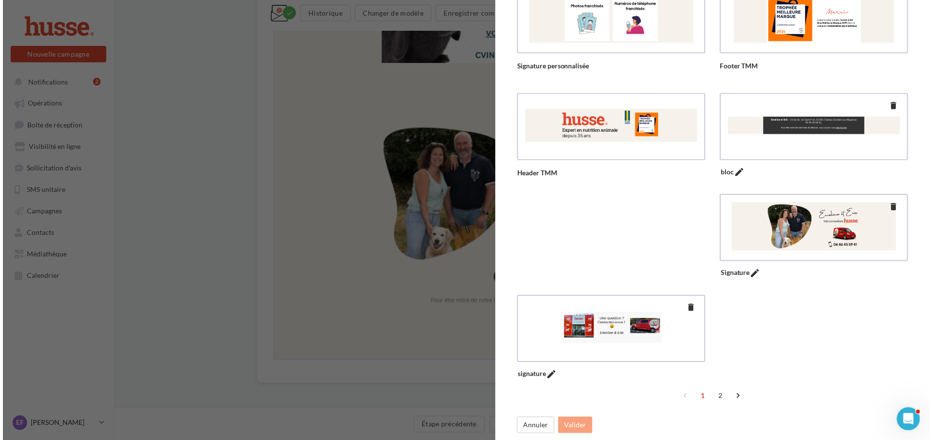
scroll to position [0, 0]
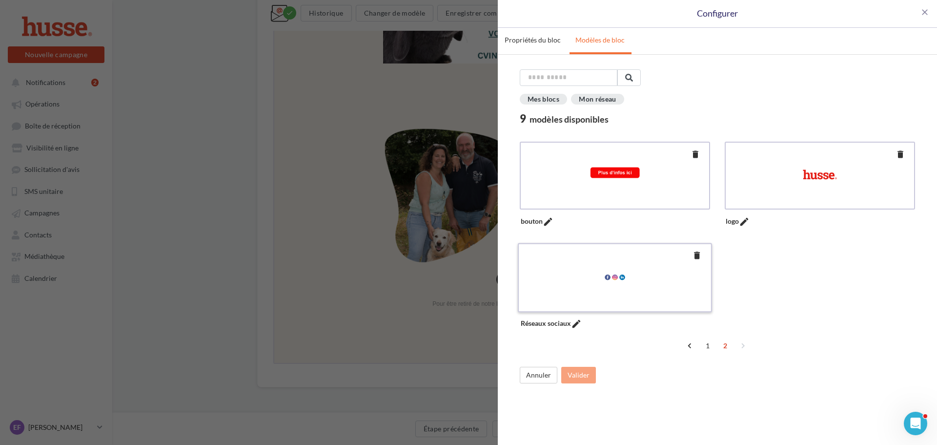
click at [618, 303] on label "delete" at bounding box center [615, 277] width 194 height 69
click at [581, 372] on button "Valider" at bounding box center [578, 375] width 35 height 17
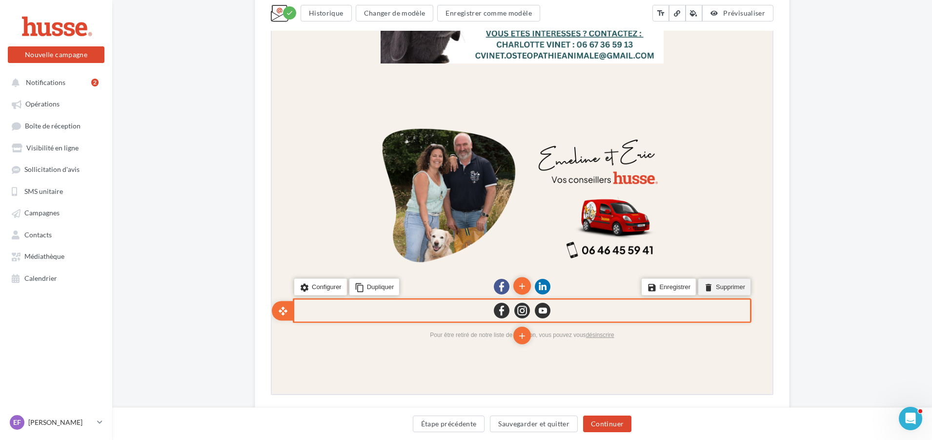
click at [723, 283] on li "delete Supprimer" at bounding box center [724, 286] width 52 height 17
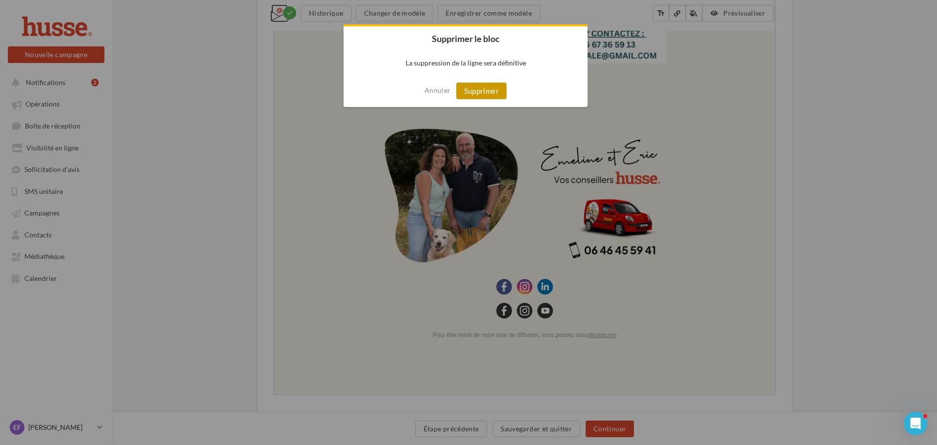
click at [484, 89] on button "Supprimer" at bounding box center [481, 91] width 50 height 17
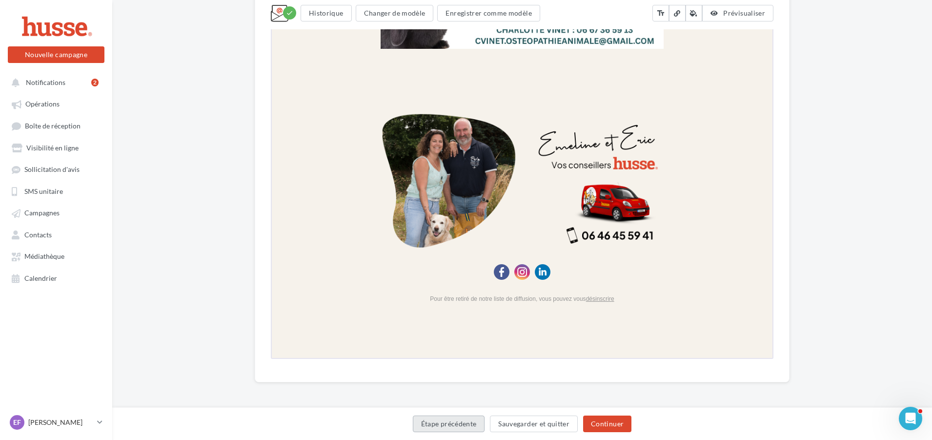
click at [436, 423] on button "Étape précédente" at bounding box center [449, 423] width 72 height 17
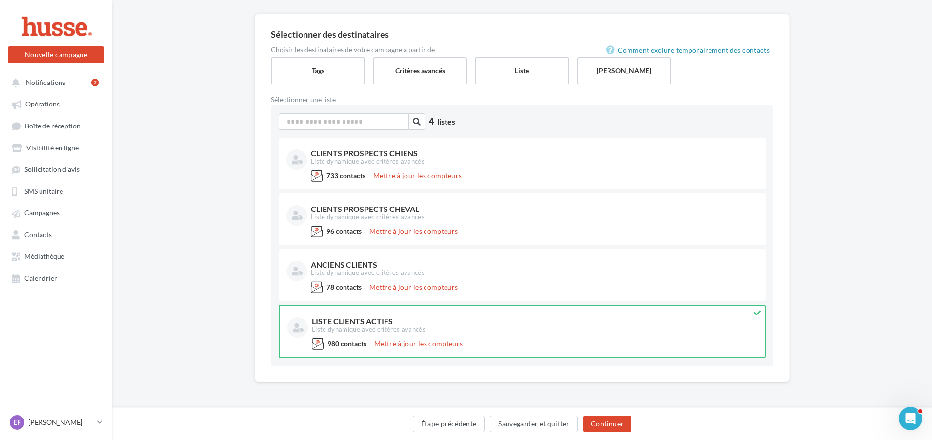
scroll to position [68, 0]
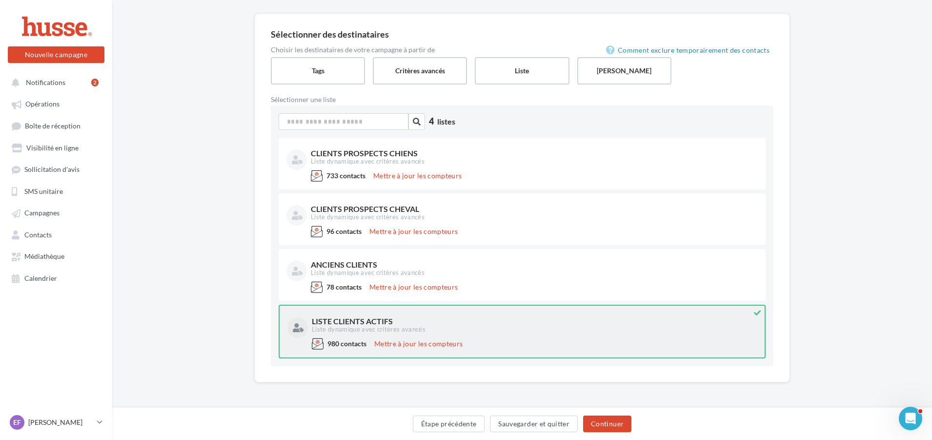
click at [468, 337] on div "LISTE CLIENTS ACTIFS Liste dynamique avec critères avancés" at bounding box center [523, 325] width 470 height 24
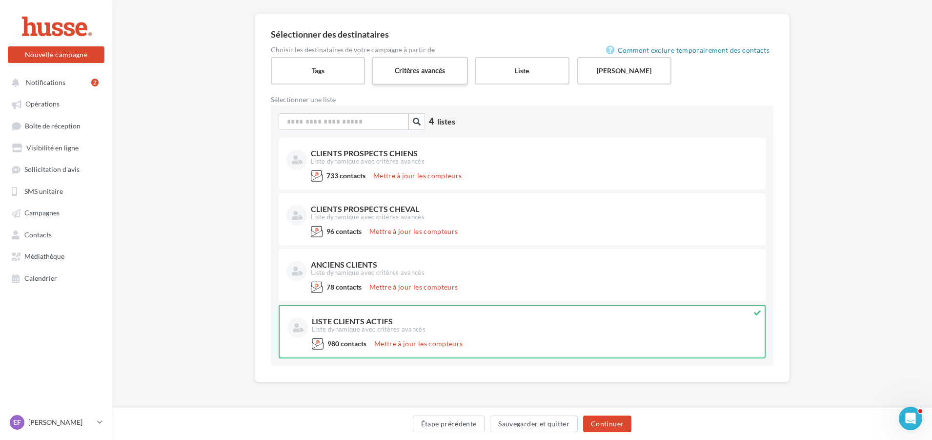
click at [425, 76] on label "Critères avancés" at bounding box center [420, 71] width 96 height 28
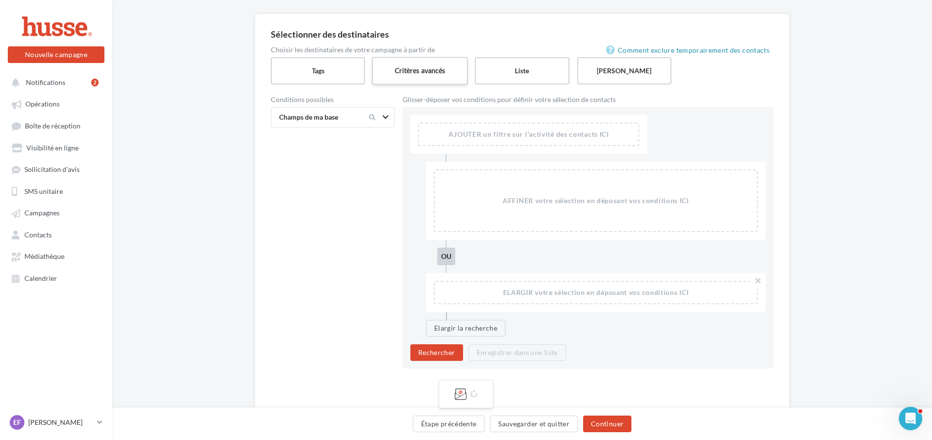
scroll to position [102, 0]
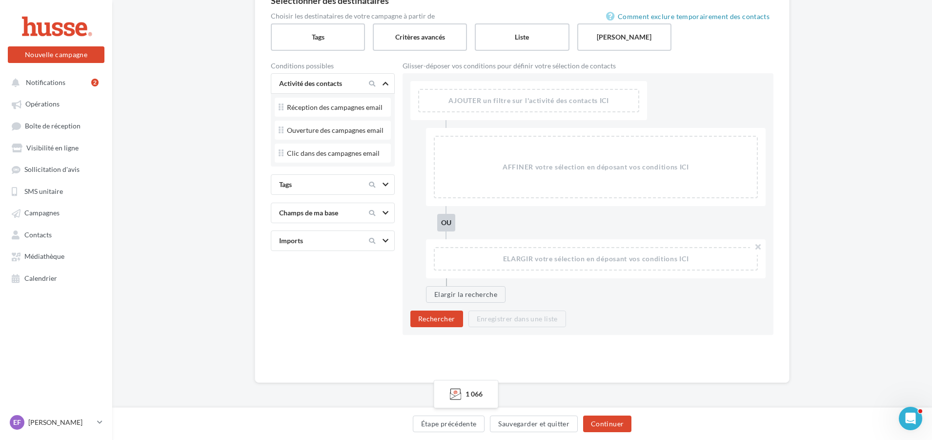
click at [382, 212] on div at bounding box center [377, 213] width 41 height 12
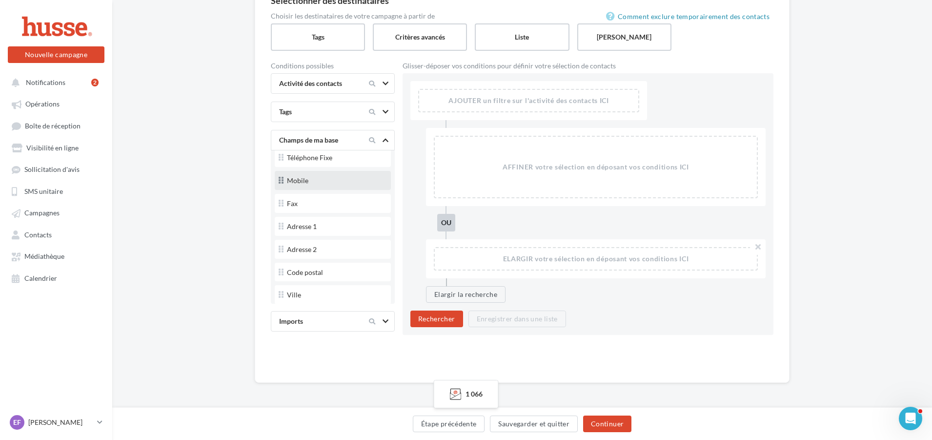
scroll to position [146, 0]
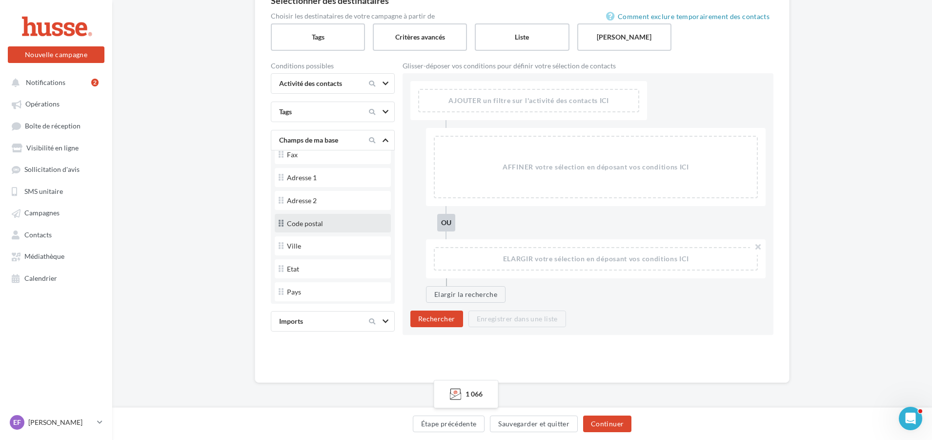
click at [319, 226] on div "Code postal" at bounding box center [305, 223] width 36 height 7
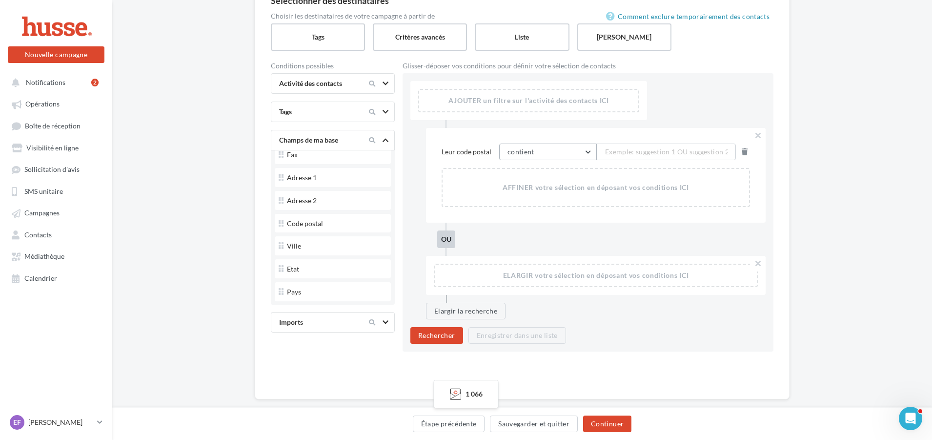
click at [583, 154] on button "contient" at bounding box center [548, 152] width 98 height 17
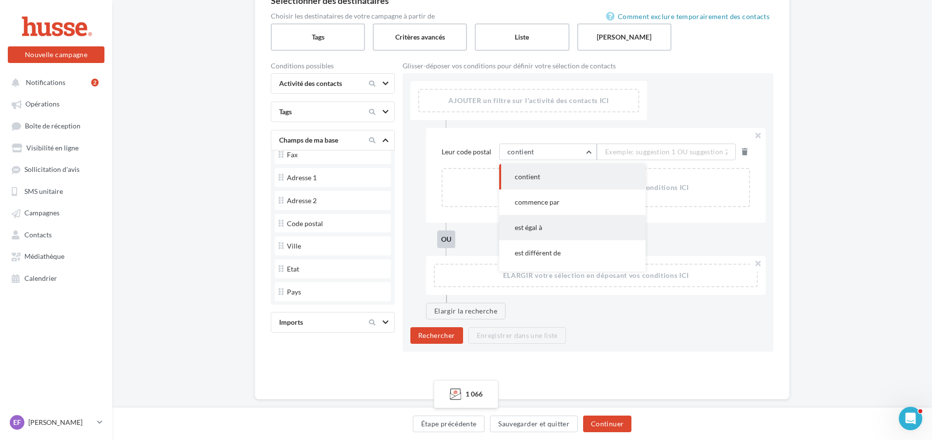
click at [565, 233] on button "est égal à" at bounding box center [572, 227] width 146 height 25
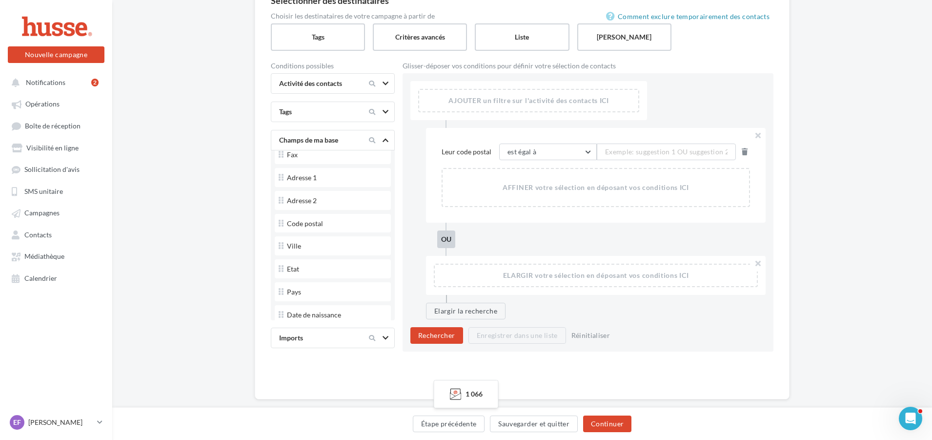
click at [634, 154] on span "Exemple: suggestion 1 OU suggestion 2" at bounding box center [666, 151] width 123 height 11
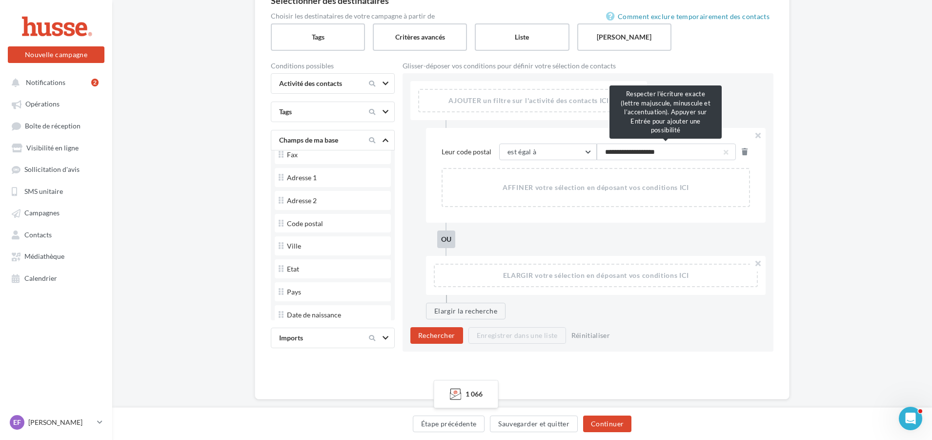
type input "**********"
click at [444, 335] on button "Rechercher" at bounding box center [437, 335] width 53 height 17
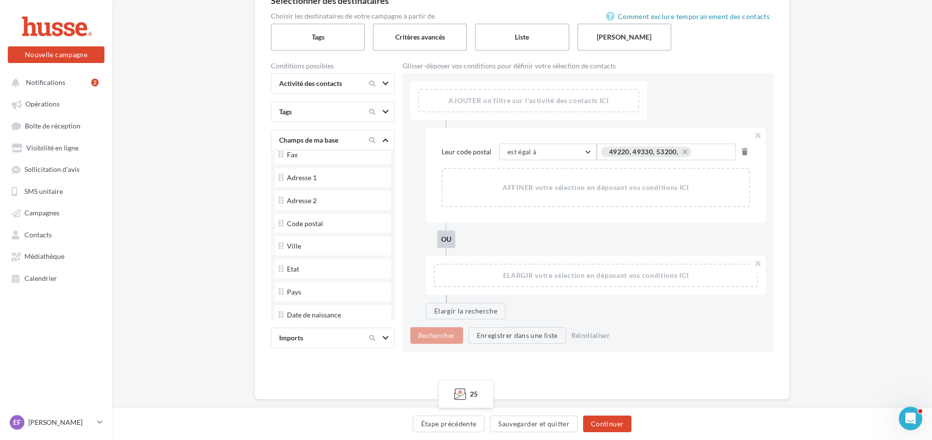
click at [698, 151] on div "49220, 49330, 53200, ..." at bounding box center [666, 152] width 130 height 13
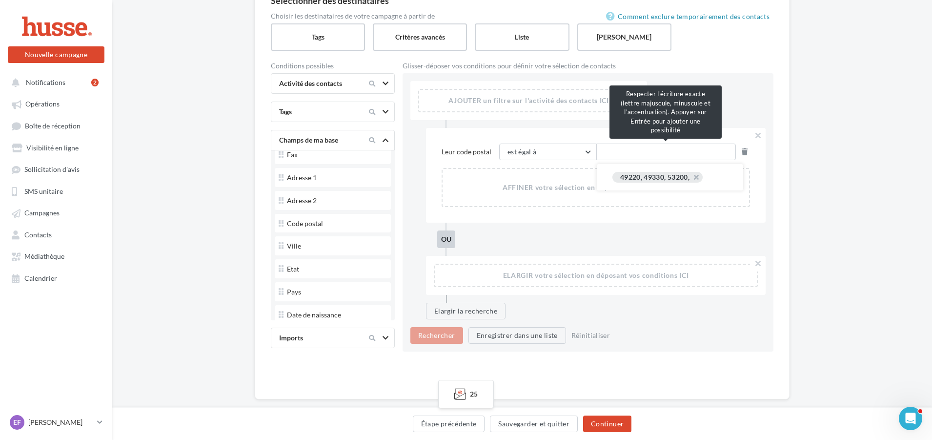
click at [711, 180] on div "Leur code postal est égal à contient commence par est égal à est différent de e…" at bounding box center [596, 175] width 340 height 95
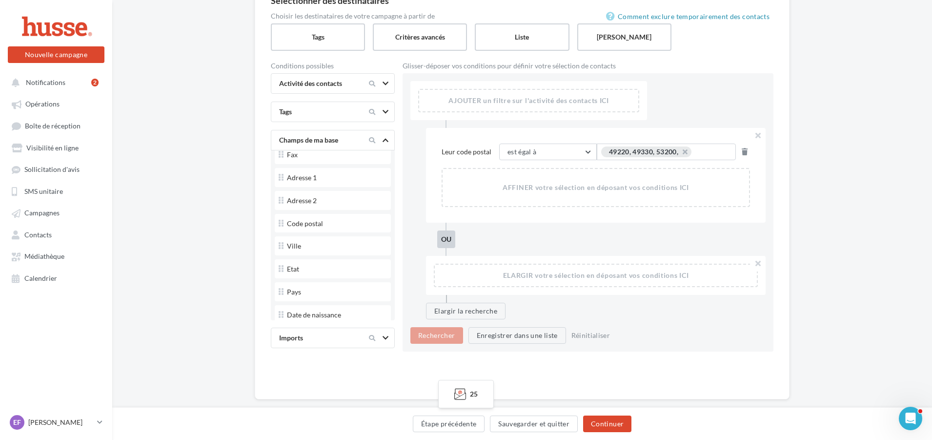
click at [702, 154] on div "49220, 49330, 53200, ..." at bounding box center [666, 152] width 130 height 13
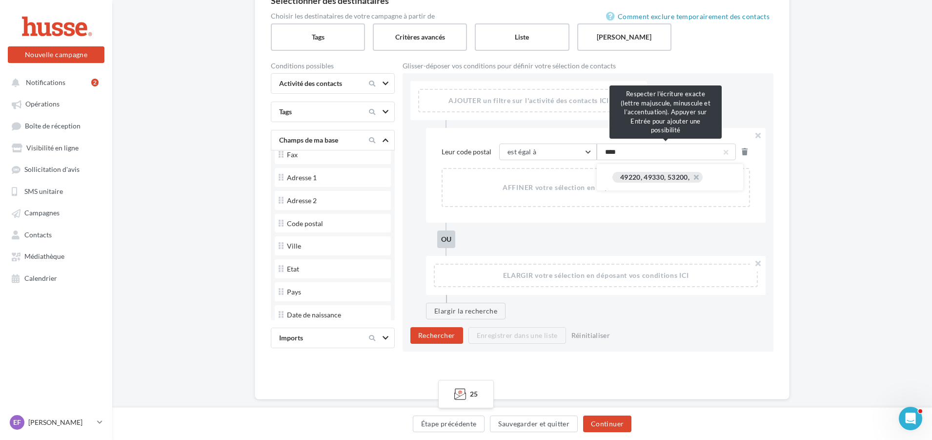
type input "*****"
click at [439, 335] on button "Rechercher" at bounding box center [437, 335] width 53 height 17
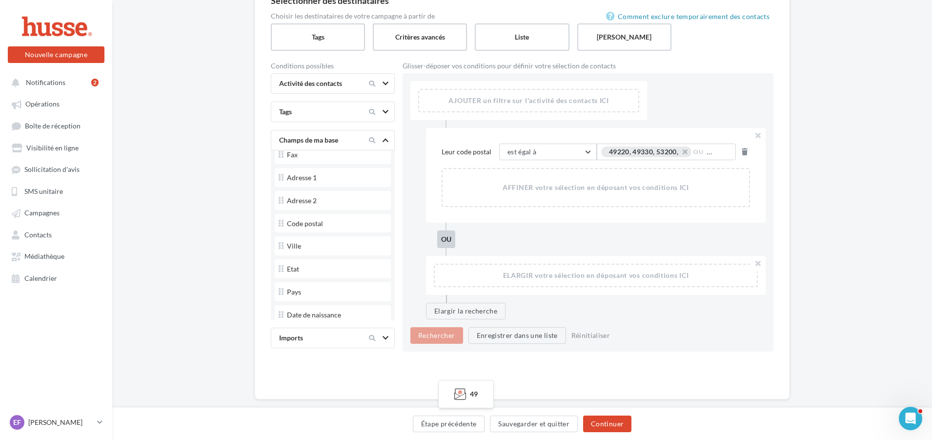
click at [721, 154] on div "49220, 49330, 53200, OU 49460 ..." at bounding box center [666, 152] width 130 height 13
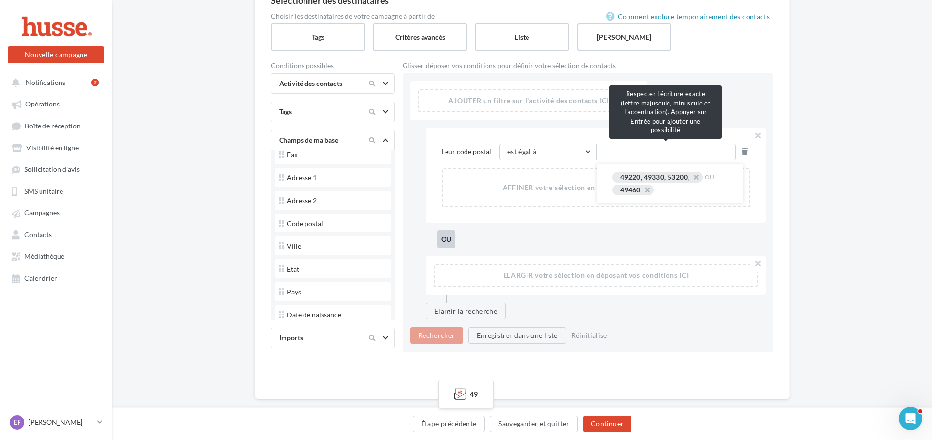
click at [672, 193] on div "Leur code postal est égal à contient commence par est égal à est différent de e…" at bounding box center [596, 175] width 340 height 95
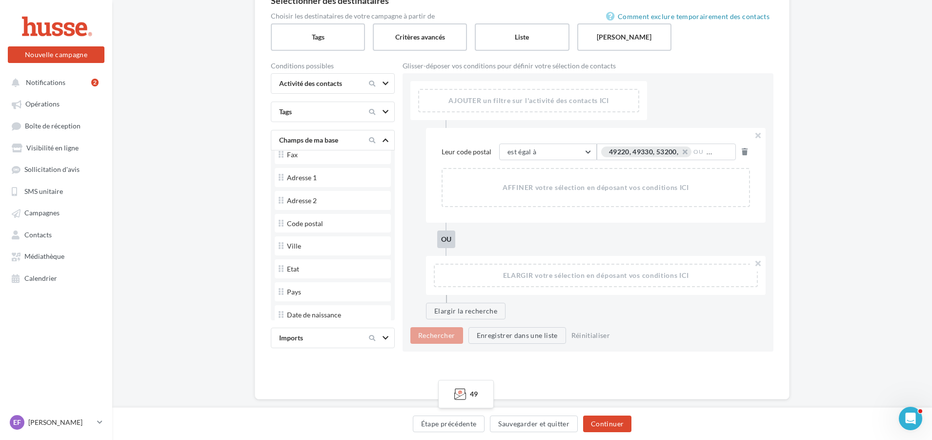
click at [716, 153] on div "49220, 49330, 53200, OU 49460 ..." at bounding box center [666, 152] width 130 height 13
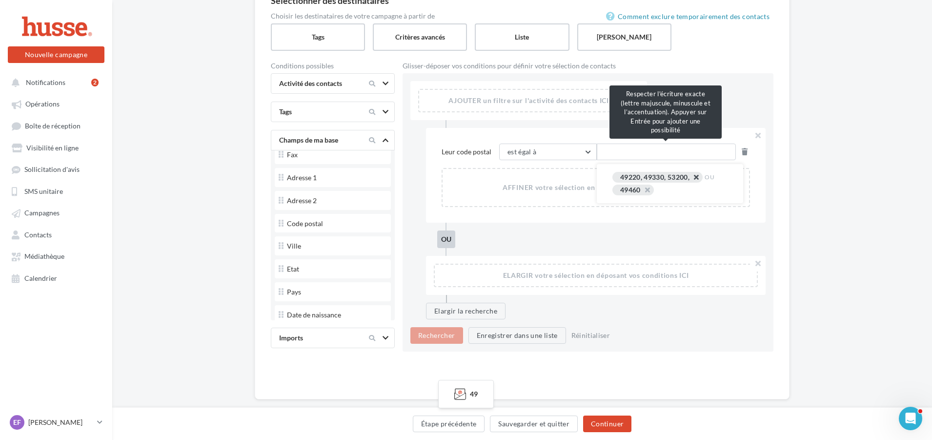
click at [691, 180] on button "button" at bounding box center [691, 180] width 0 height 0
type input "*****"
click at [449, 330] on button "Rechercher" at bounding box center [437, 335] width 53 height 17
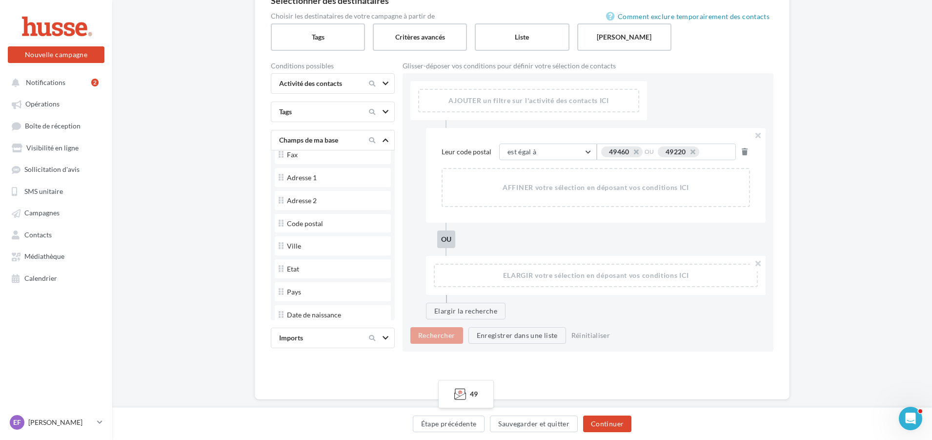
click at [719, 152] on div "49460 OU 49220 ..." at bounding box center [666, 152] width 130 height 13
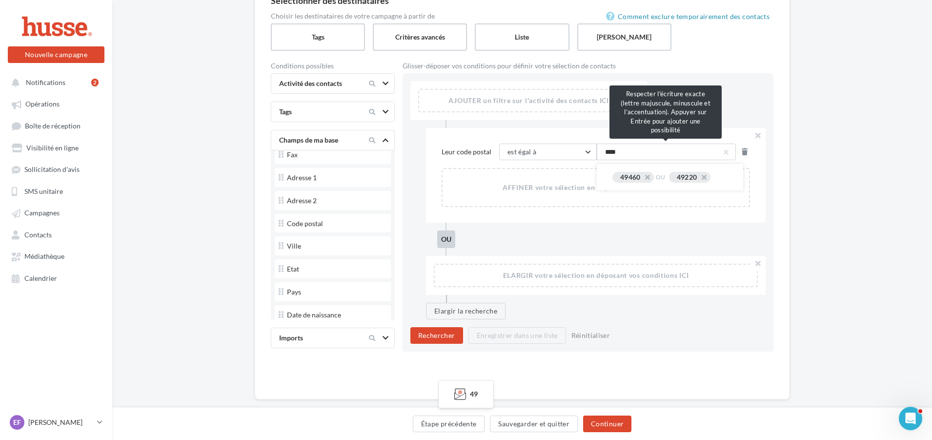
type input "*****"
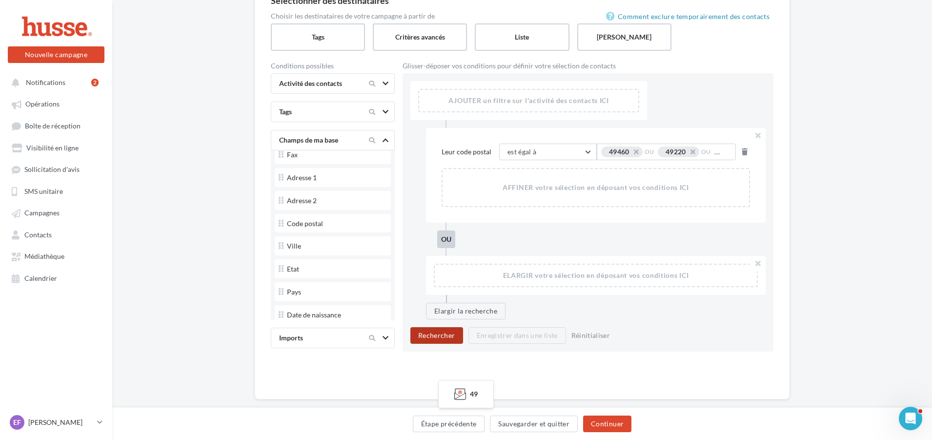
click at [449, 330] on button "Rechercher" at bounding box center [437, 335] width 53 height 17
click at [725, 152] on div "49460 OU 49220 OU 49330 OU 53200 ..." at bounding box center [666, 152] width 130 height 13
click at [720, 153] on div "49460 OU 49220 OU 49330 OU 53200 ..." at bounding box center [666, 152] width 130 height 13
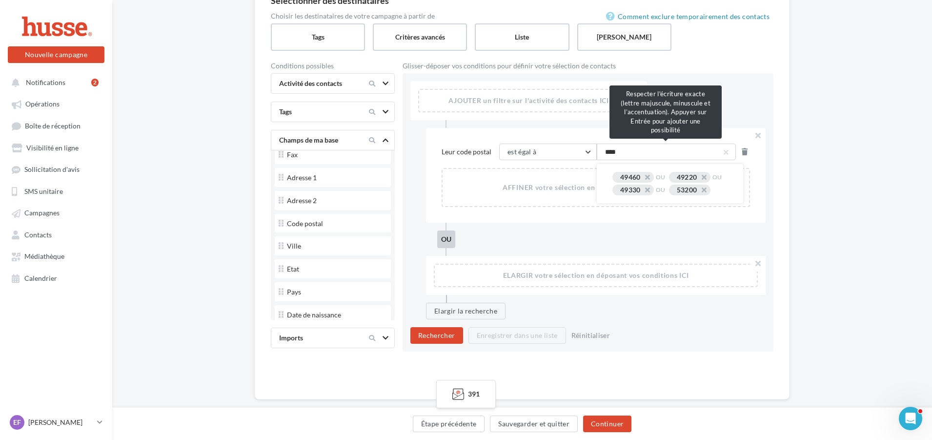
type input "*****"
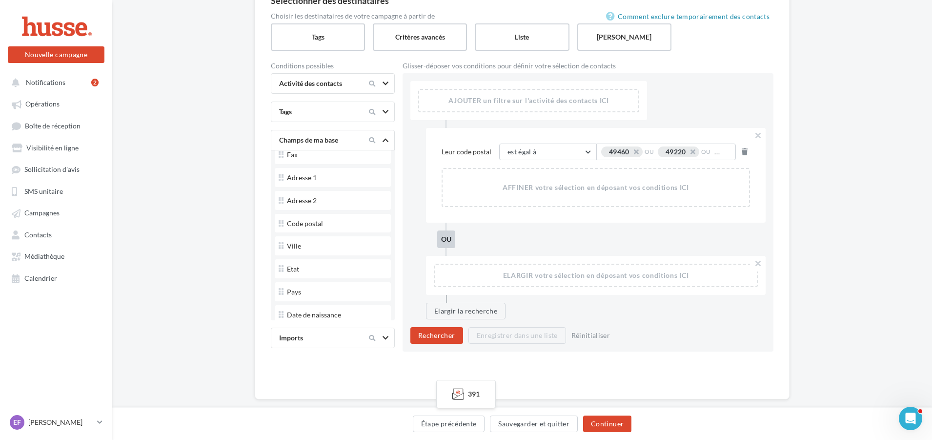
click at [719, 150] on div "49460 OU 49220 OU 49330 OU 53200 OU 53170 OU 53400 ..." at bounding box center [666, 152] width 130 height 13
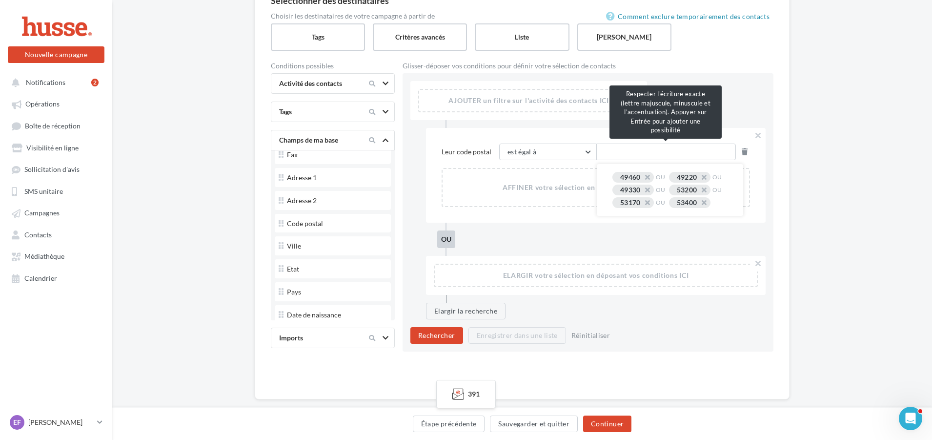
click at [663, 159] on input "text" at bounding box center [666, 152] width 139 height 17
type input "*****"
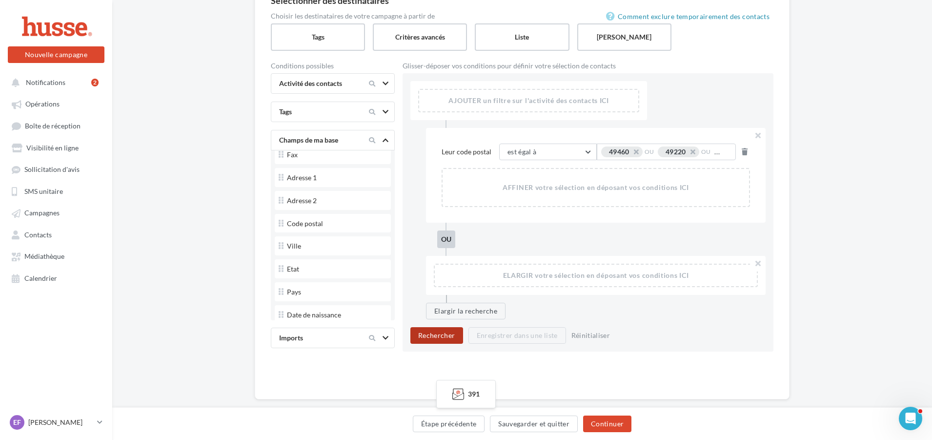
click at [442, 332] on button "Rechercher" at bounding box center [437, 335] width 53 height 17
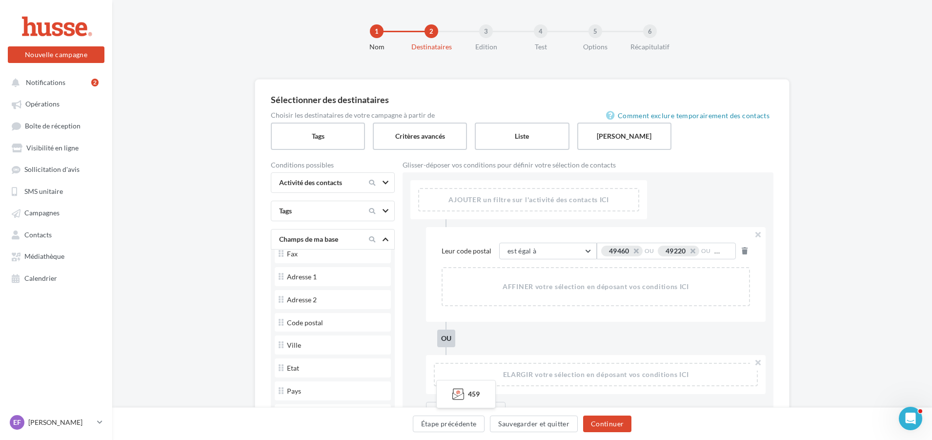
scroll to position [0, 0]
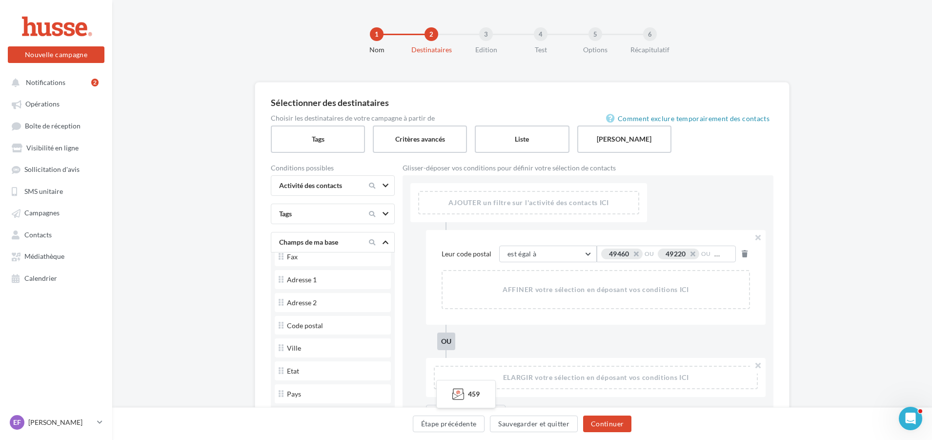
click at [699, 258] on div "49460 OU 49220 OU 49330 OU 53200 OU 53170 OU 53400 OU 53360 ..." at bounding box center [666, 254] width 130 height 13
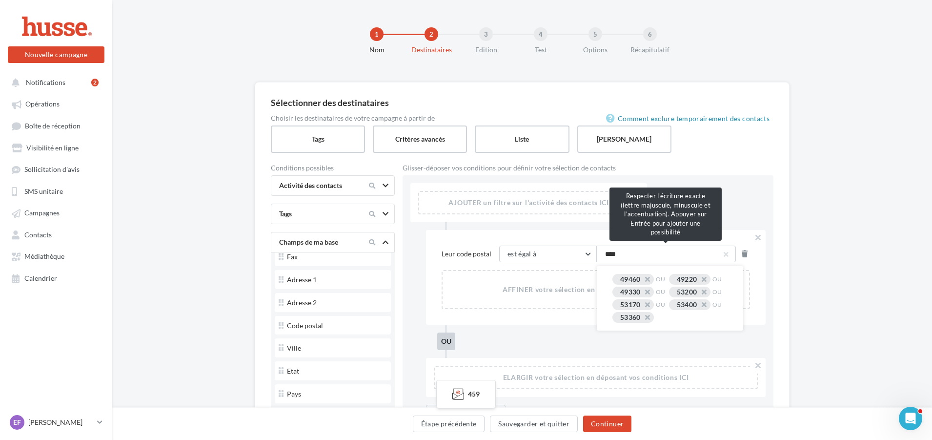
type input "*****"
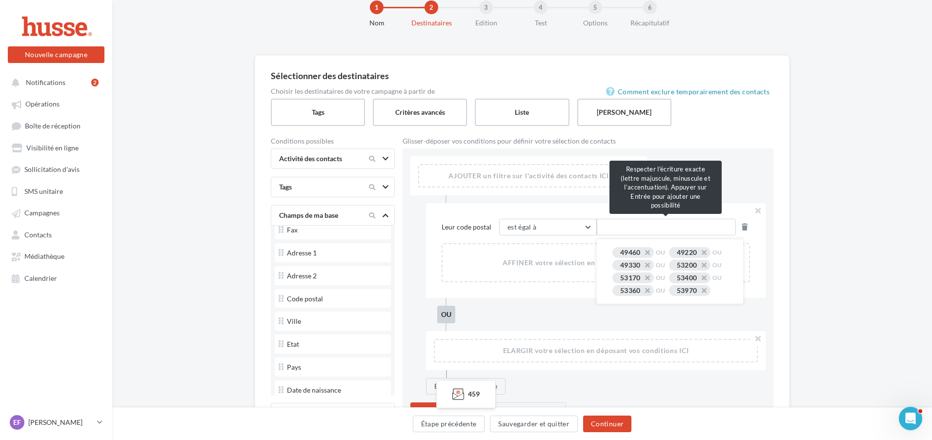
scroll to position [119, 0]
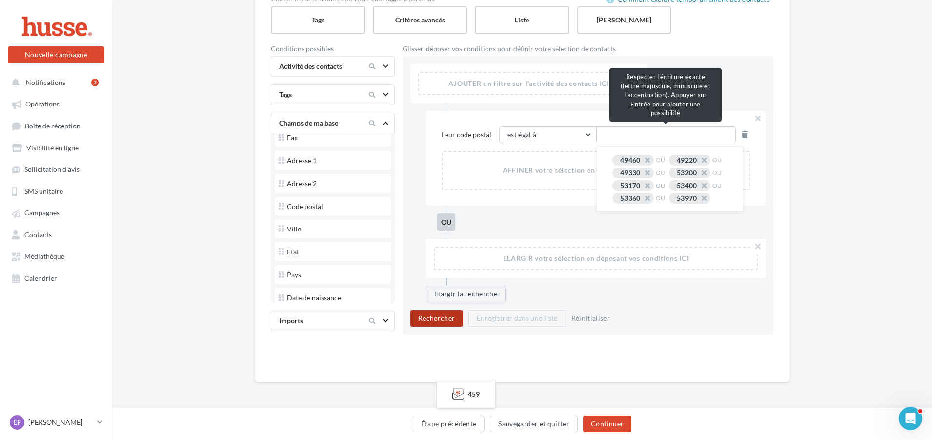
click at [452, 318] on button "Rechercher" at bounding box center [437, 318] width 53 height 17
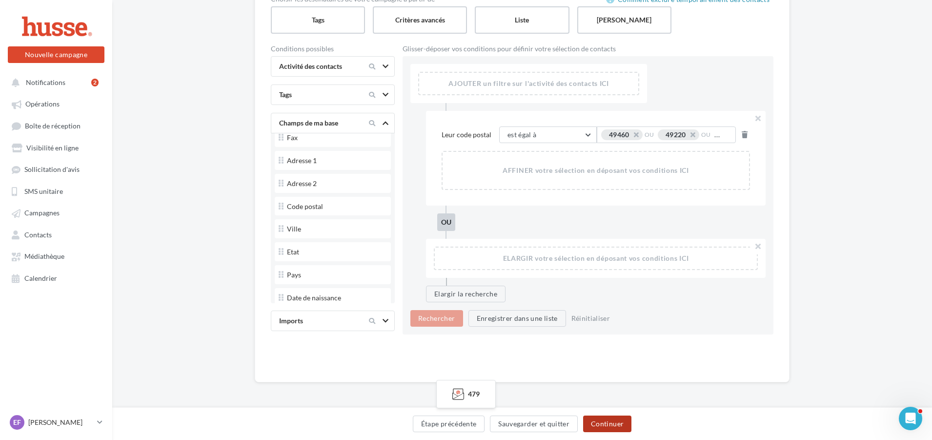
click at [604, 420] on button "Continuer" at bounding box center [607, 423] width 48 height 17
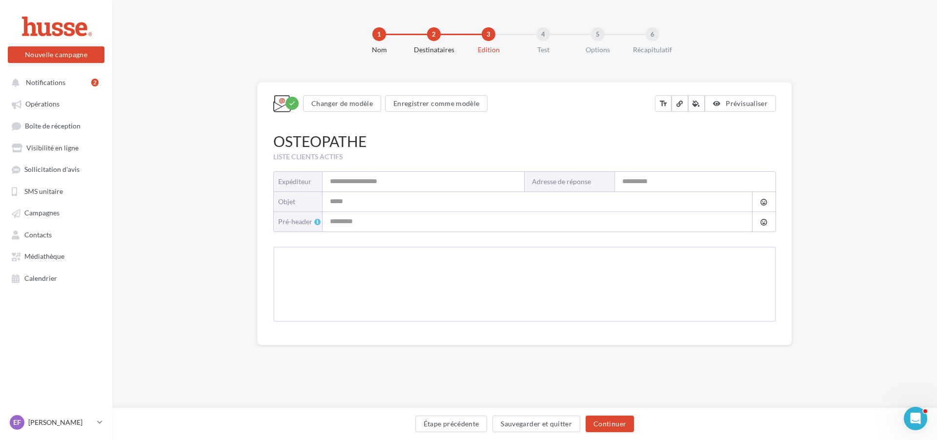
type input "**********"
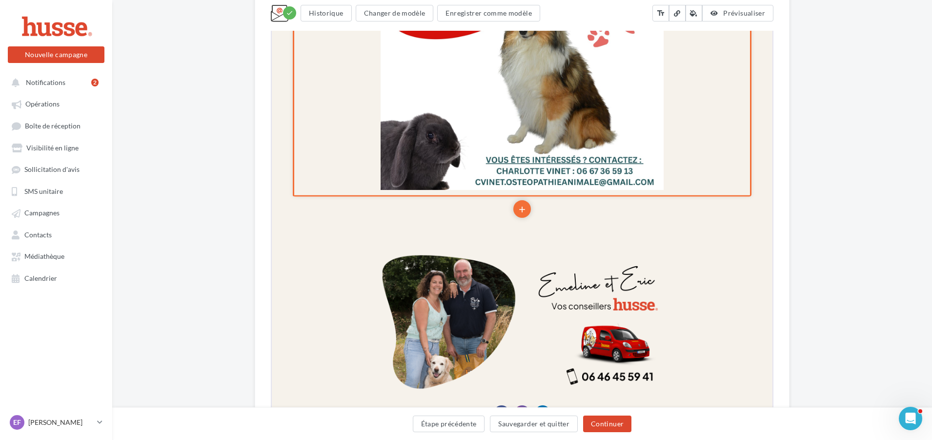
scroll to position [488, 0]
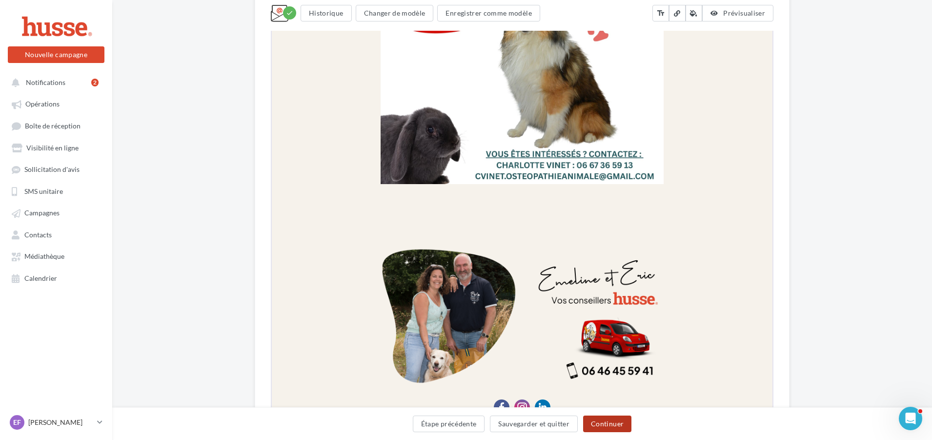
click at [607, 421] on button "Continuer" at bounding box center [607, 423] width 48 height 17
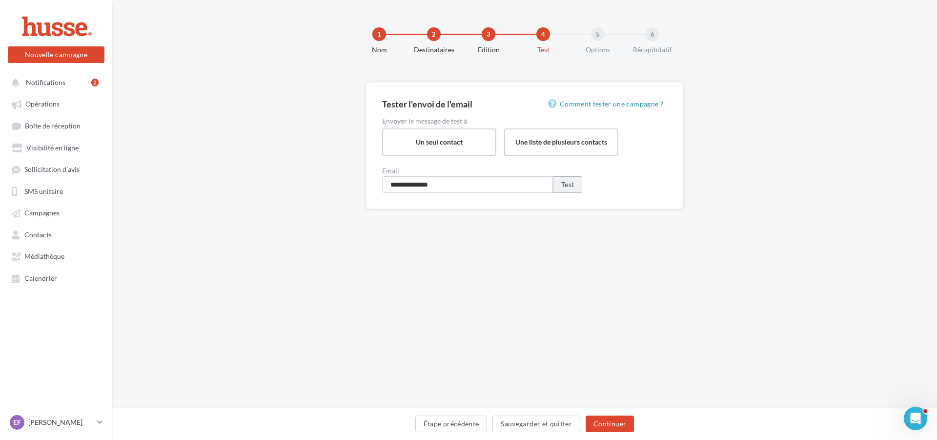
click at [563, 186] on button "Test" at bounding box center [567, 184] width 29 height 17
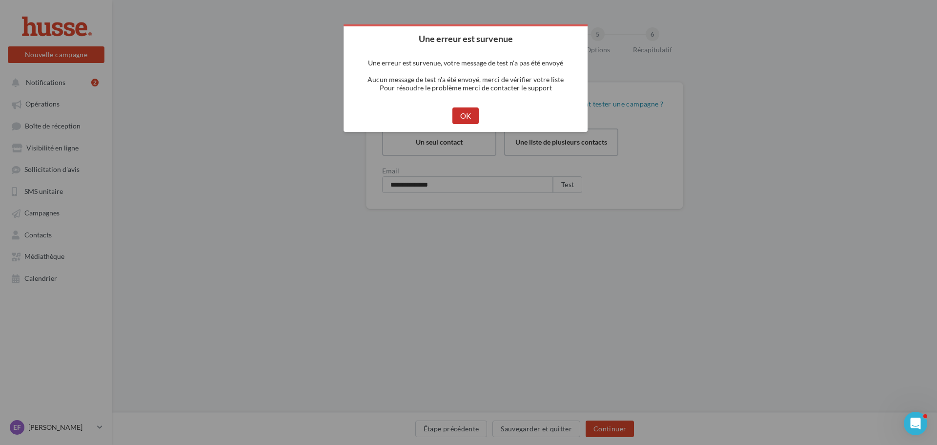
click at [472, 114] on button "OK" at bounding box center [466, 115] width 27 height 17
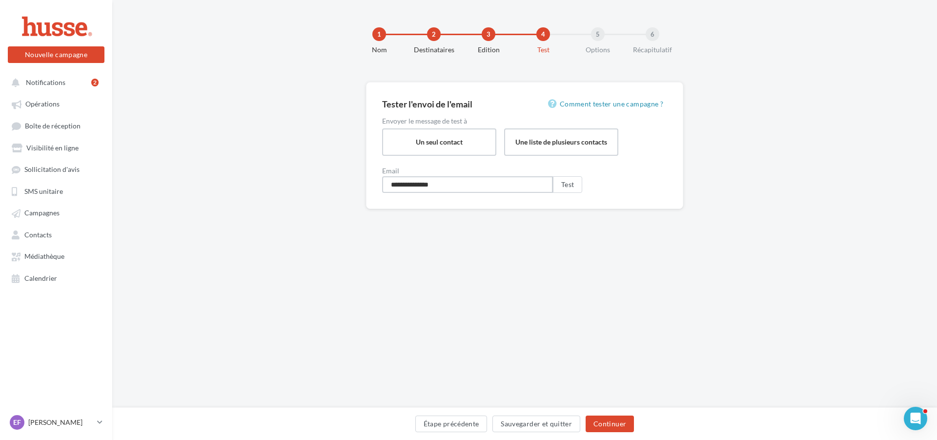
drag, startPoint x: 406, startPoint y: 188, endPoint x: 361, endPoint y: 182, distance: 45.4
click at [361, 182] on div "**********" at bounding box center [524, 161] width 825 height 158
type input "**********"
click at [574, 187] on button "Test" at bounding box center [567, 184] width 29 height 17
click at [620, 420] on button "Continuer" at bounding box center [610, 423] width 48 height 17
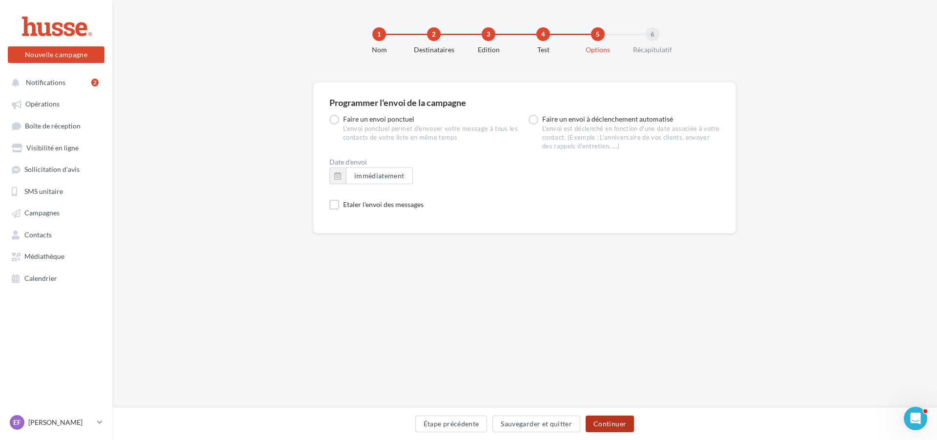
click at [615, 427] on button "Continuer" at bounding box center [610, 423] width 48 height 17
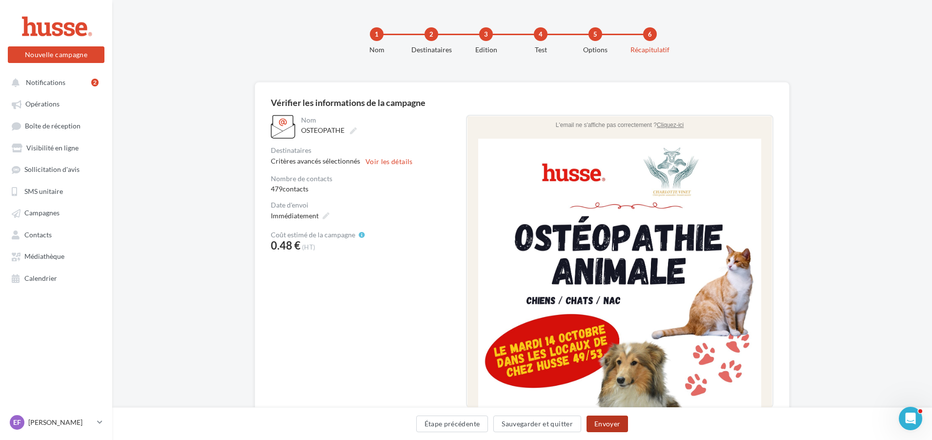
click at [615, 427] on button "Envoyer" at bounding box center [607, 423] width 41 height 17
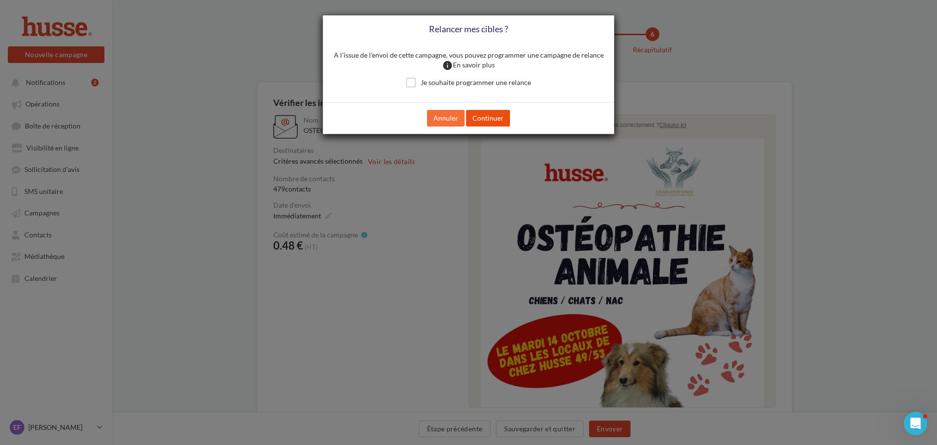
click at [497, 120] on button "Continuer" at bounding box center [488, 118] width 44 height 17
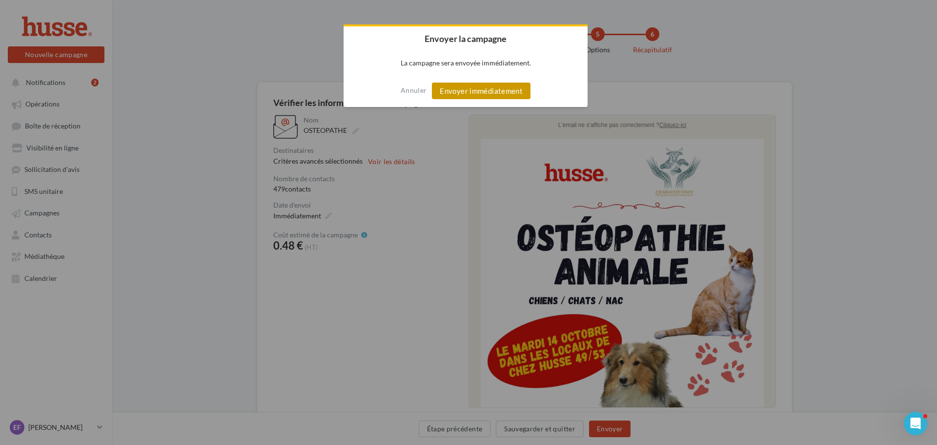
click at [492, 86] on button "Envoyer immédiatement" at bounding box center [481, 91] width 99 height 17
click at [489, 104] on div "Annuler Envoyer immédiatement" at bounding box center [466, 91] width 244 height 32
